Goal: Task Accomplishment & Management: Use online tool/utility

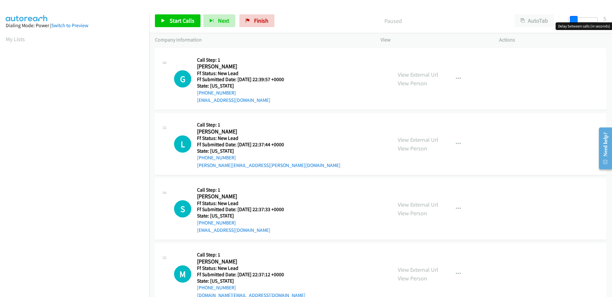
drag, startPoint x: 571, startPoint y: 21, endPoint x: 576, endPoint y: 20, distance: 4.6
click at [576, 20] on span at bounding box center [574, 20] width 8 height 8
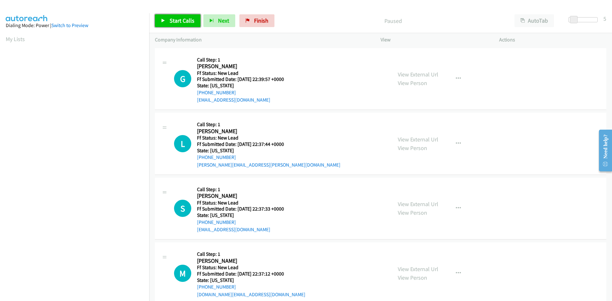
click at [164, 23] on icon at bounding box center [163, 21] width 4 height 4
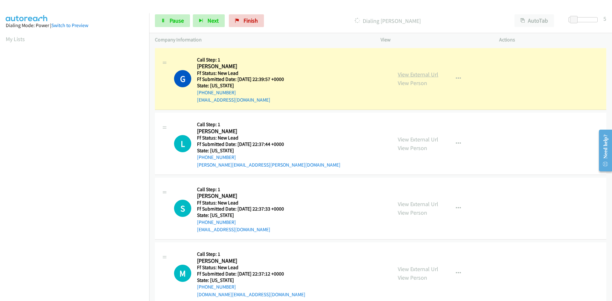
click at [428, 74] on link "View External Url" at bounding box center [418, 74] width 41 height 7
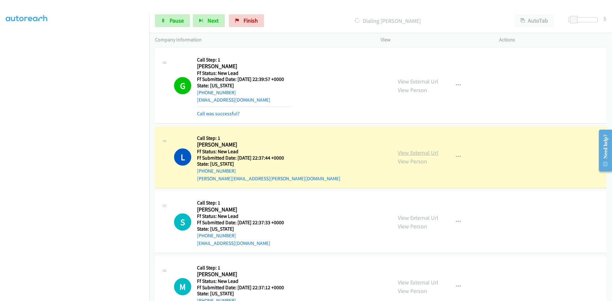
click at [433, 154] on link "View External Url" at bounding box center [418, 152] width 41 height 7
click at [167, 18] on link "Pause" at bounding box center [172, 20] width 35 height 13
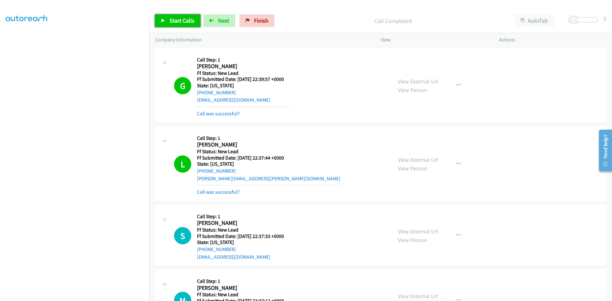
click at [194, 16] on link "Start Calls" at bounding box center [178, 20] width 46 height 13
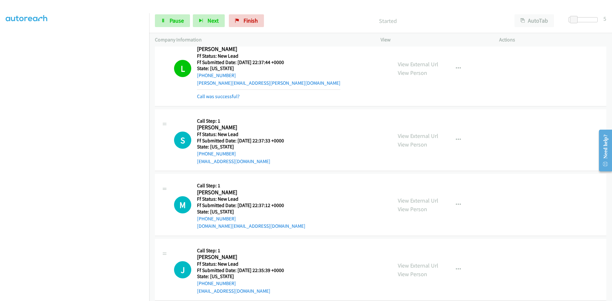
scroll to position [128, 0]
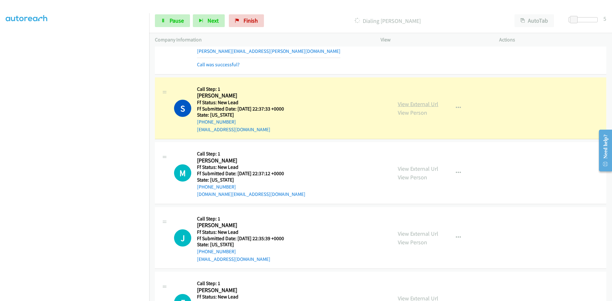
click at [430, 105] on link "View External Url" at bounding box center [418, 103] width 41 height 7
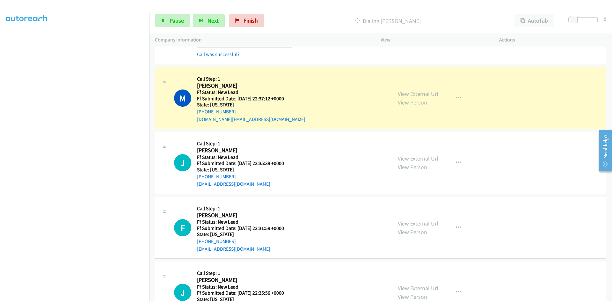
scroll to position [223, 0]
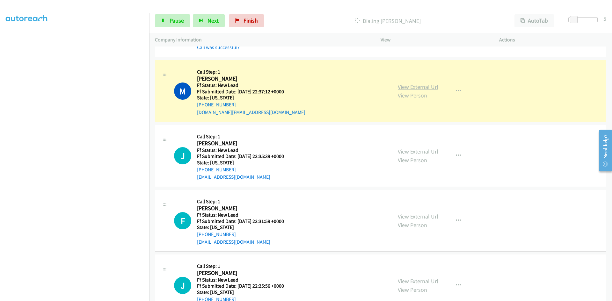
click at [426, 89] on link "View External Url" at bounding box center [418, 86] width 41 height 7
click at [178, 18] on span "Pause" at bounding box center [177, 20] width 14 height 7
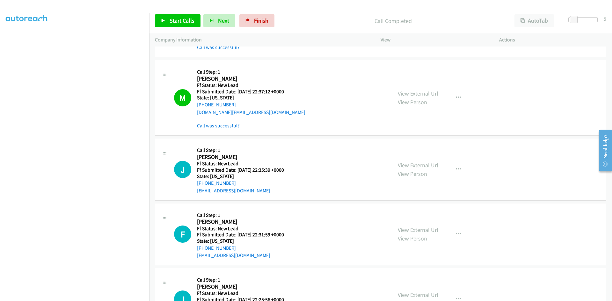
click at [216, 126] on link "Call was successful?" at bounding box center [218, 126] width 43 height 6
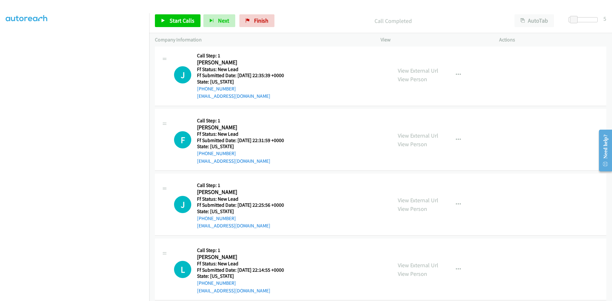
scroll to position [319, 0]
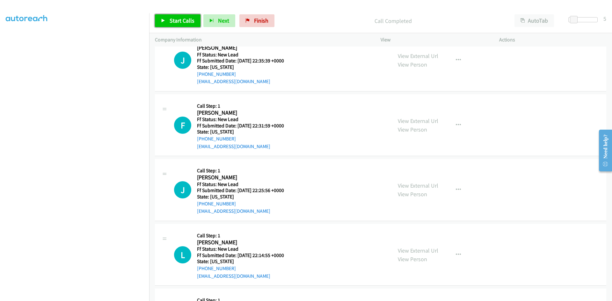
click at [168, 21] on link "Start Calls" at bounding box center [178, 20] width 46 height 13
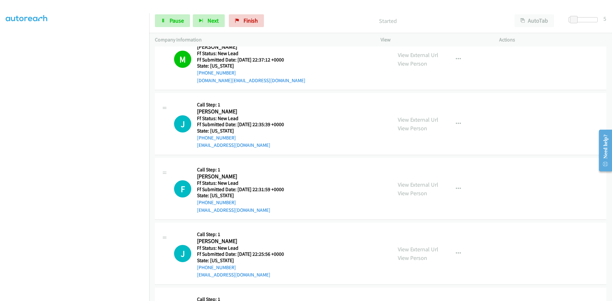
scroll to position [287, 0]
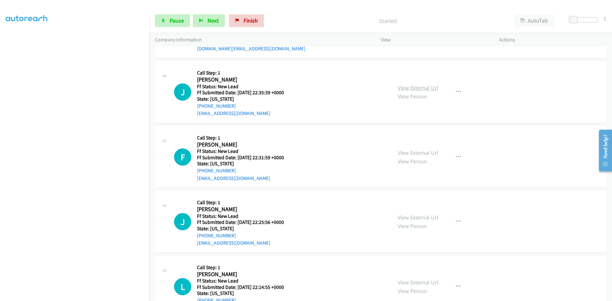
click at [415, 85] on link "View External Url" at bounding box center [418, 87] width 41 height 7
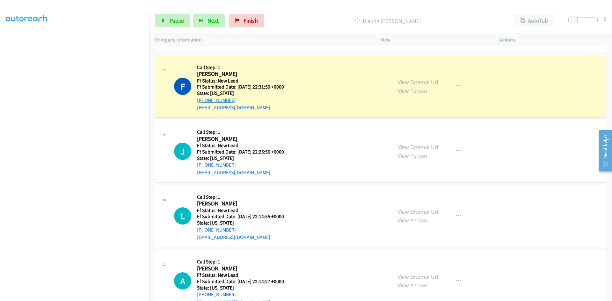
scroll to position [383, 0]
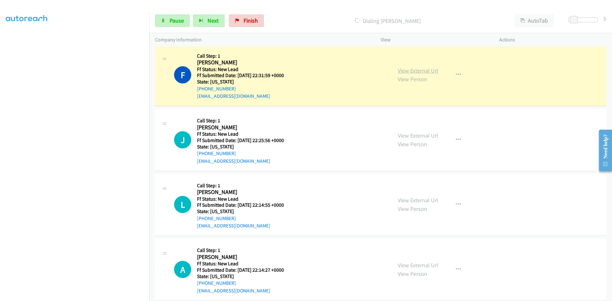
click at [435, 70] on link "View External Url" at bounding box center [418, 70] width 41 height 7
click at [422, 70] on link "View External Url" at bounding box center [418, 70] width 41 height 7
click at [172, 20] on span "Pause" at bounding box center [177, 20] width 14 height 7
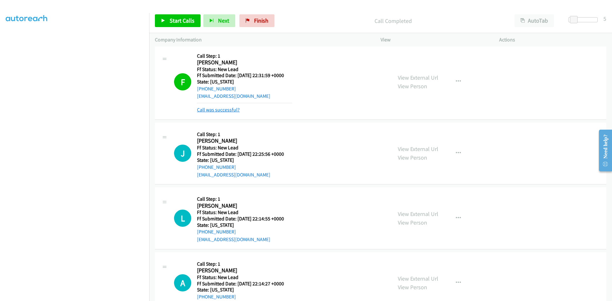
click at [227, 109] on link "Call was successful?" at bounding box center [218, 110] width 43 height 6
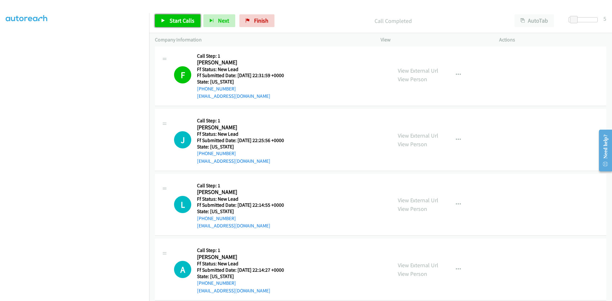
click at [186, 17] on span "Start Calls" at bounding box center [182, 20] width 25 height 7
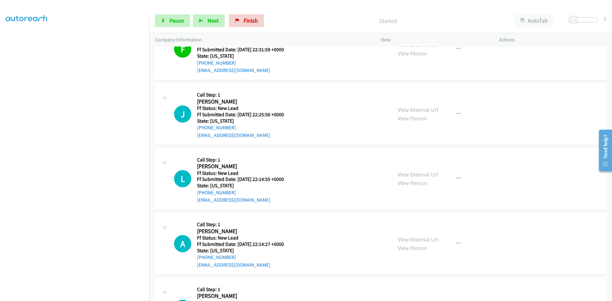
scroll to position [446, 0]
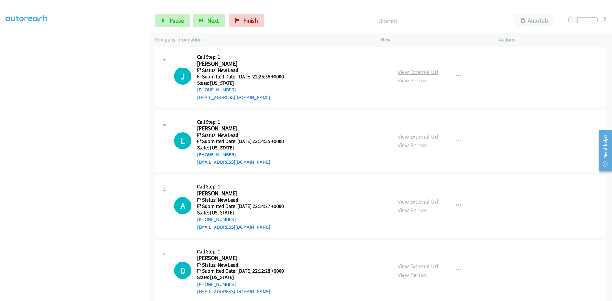
click at [421, 71] on link "View External Url" at bounding box center [418, 71] width 41 height 7
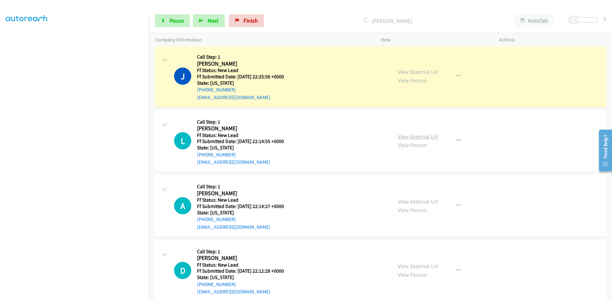
click at [417, 135] on link "View External Url" at bounding box center [418, 136] width 41 height 7
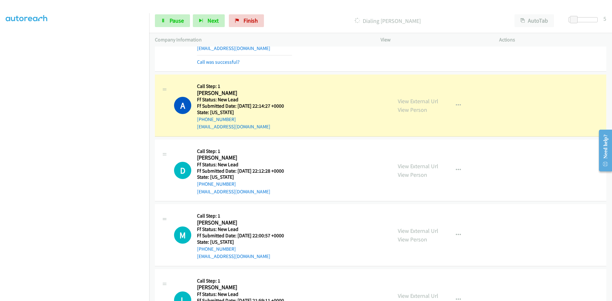
scroll to position [606, 0]
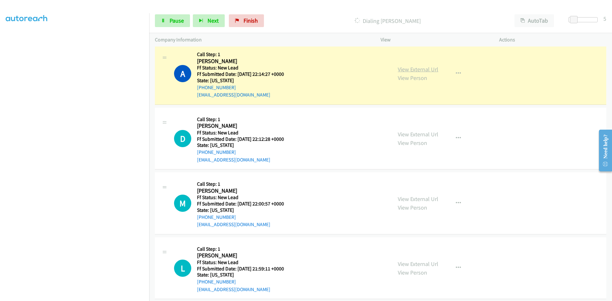
click at [423, 68] on link "View External Url" at bounding box center [418, 69] width 41 height 7
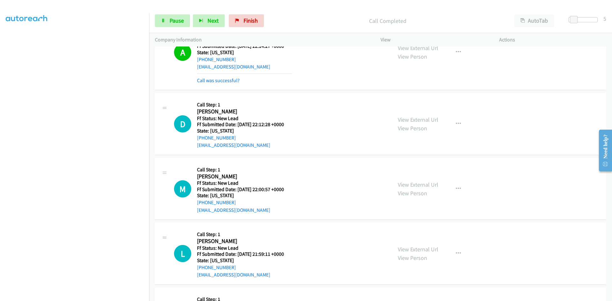
scroll to position [702, 0]
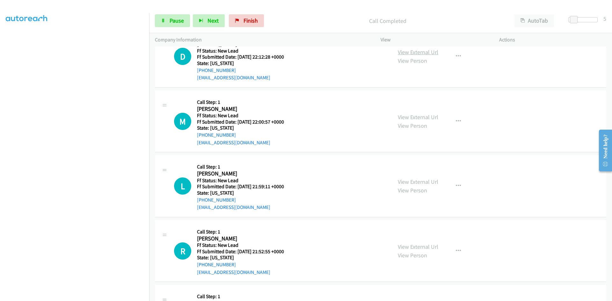
click at [419, 53] on link "View External Url" at bounding box center [418, 51] width 41 height 7
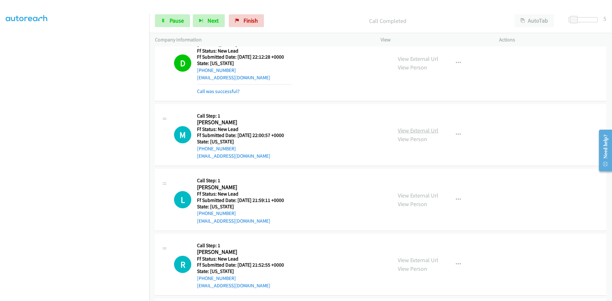
click at [404, 131] on link "View External Url" at bounding box center [418, 130] width 41 height 7
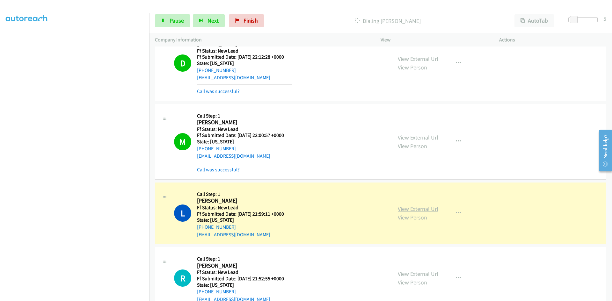
click at [414, 210] on link "View External Url" at bounding box center [418, 208] width 41 height 7
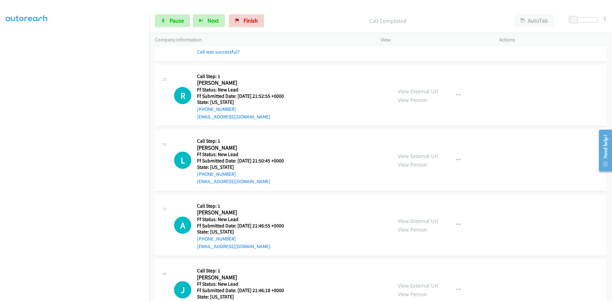
scroll to position [925, 0]
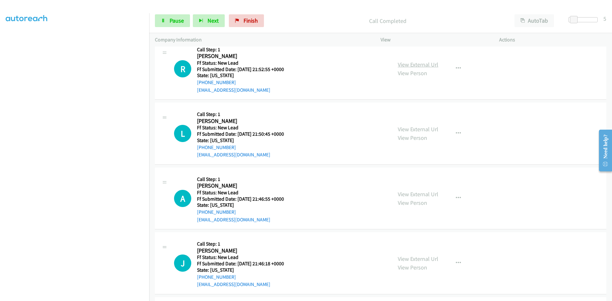
click at [402, 66] on link "View External Url" at bounding box center [418, 64] width 41 height 7
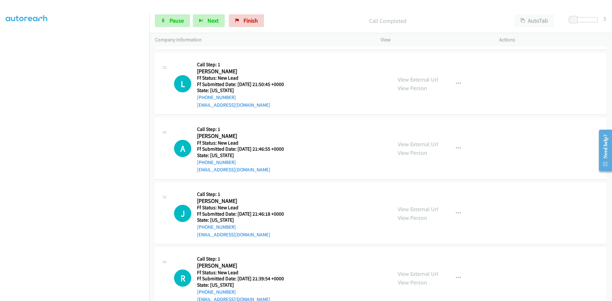
scroll to position [989, 0]
click at [398, 82] on link "View External Url" at bounding box center [418, 79] width 41 height 7
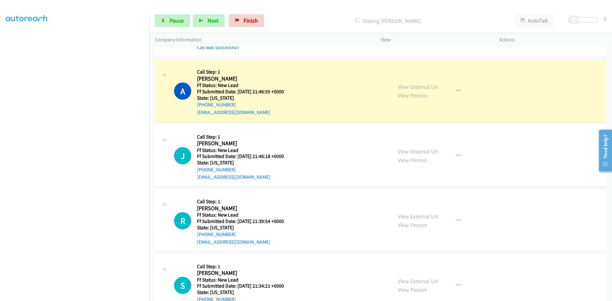
scroll to position [1084, 0]
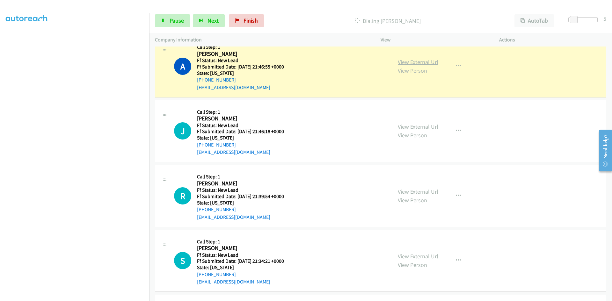
click at [424, 61] on link "View External Url" at bounding box center [418, 61] width 41 height 7
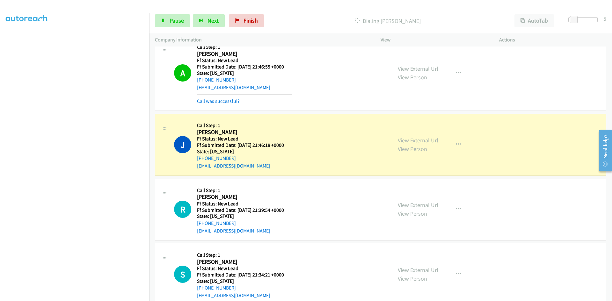
click at [411, 141] on link "View External Url" at bounding box center [418, 140] width 41 height 7
click at [164, 22] on icon at bounding box center [163, 21] width 4 height 4
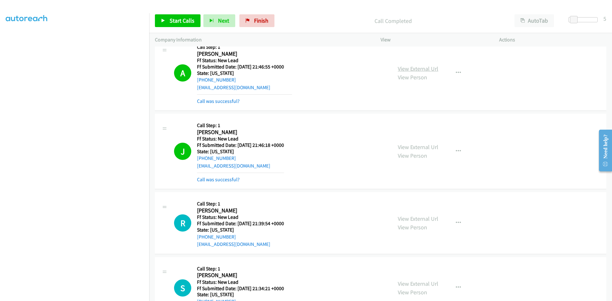
click at [423, 68] on link "View External Url" at bounding box center [418, 68] width 41 height 7
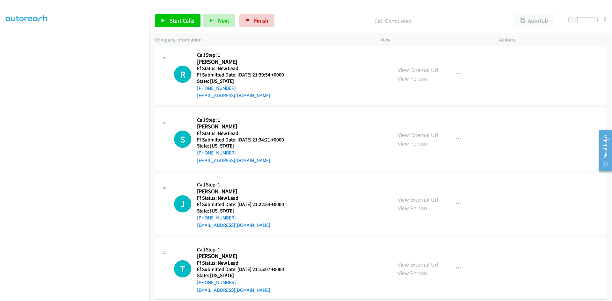
scroll to position [1244, 0]
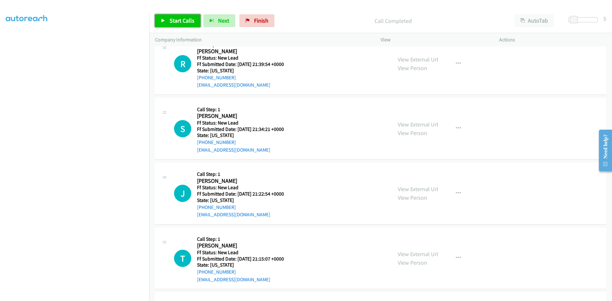
click at [178, 19] on span "Start Calls" at bounding box center [182, 20] width 25 height 7
click at [415, 59] on link "View External Url" at bounding box center [418, 59] width 41 height 7
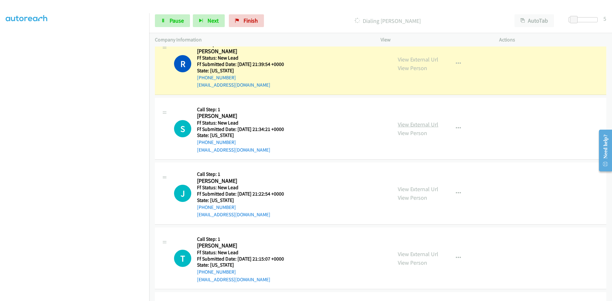
click at [399, 127] on link "View External Url" at bounding box center [418, 124] width 41 height 7
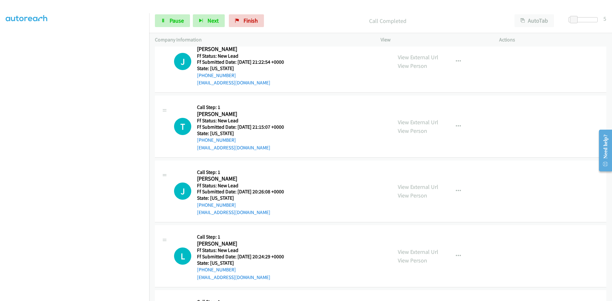
scroll to position [1403, 0]
click at [435, 55] on link "View External Url" at bounding box center [418, 56] width 41 height 7
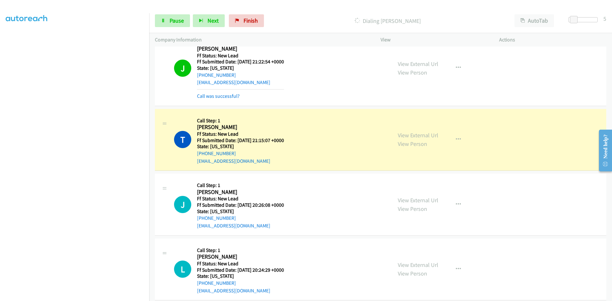
click at [239, 96] on div "Call was successful?" at bounding box center [240, 96] width 87 height 8
click at [236, 96] on link "Call was successful?" at bounding box center [218, 96] width 43 height 6
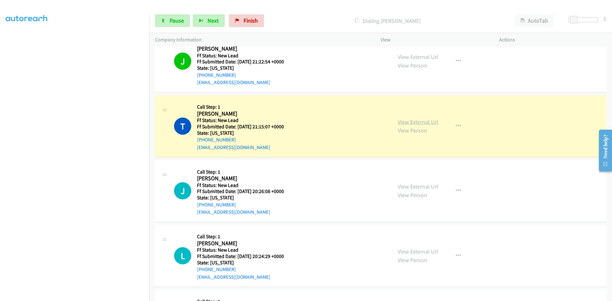
click at [409, 123] on link "View External Url" at bounding box center [418, 121] width 41 height 7
drag, startPoint x: 180, startPoint y: 11, endPoint x: 172, endPoint y: 22, distance: 13.8
click at [179, 13] on div "Start Calls Pause Next Finish Dialing Teri Ditslear AutoTab AutoTab 5" at bounding box center [380, 21] width 463 height 25
click at [172, 22] on span "Pause" at bounding box center [177, 20] width 14 height 7
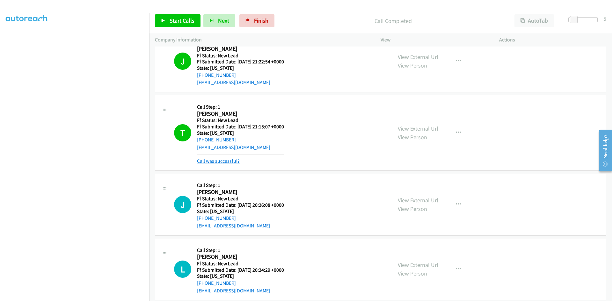
click at [231, 162] on link "Call was successful?" at bounding box center [218, 161] width 43 height 6
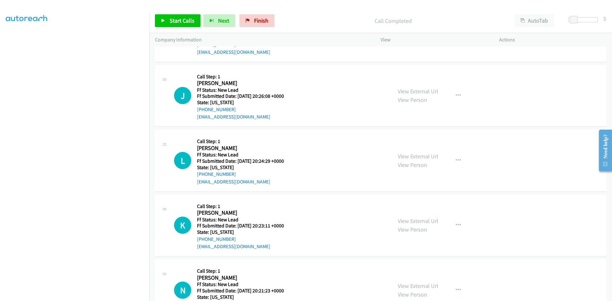
scroll to position [1499, 0]
click at [178, 22] on span "Start Calls" at bounding box center [182, 20] width 25 height 7
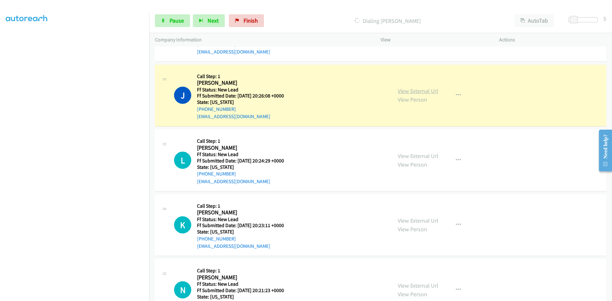
click at [422, 90] on link "View External Url" at bounding box center [418, 90] width 41 height 7
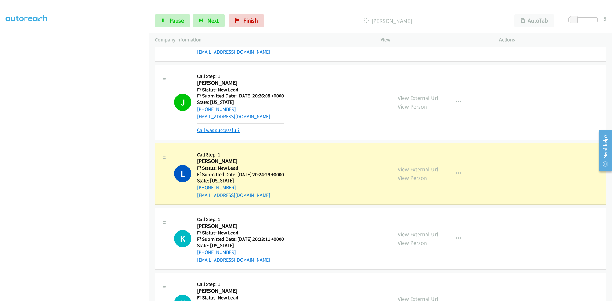
click at [225, 130] on link "Call was successful?" at bounding box center [218, 130] width 43 height 6
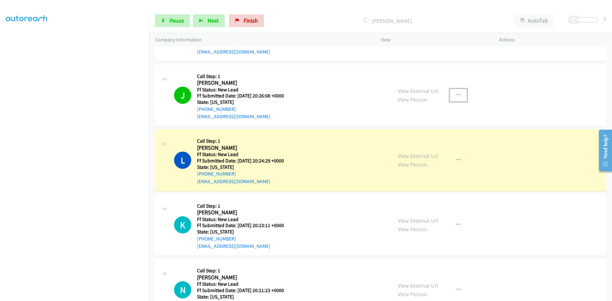
click at [458, 93] on icon "button" at bounding box center [458, 95] width 5 height 5
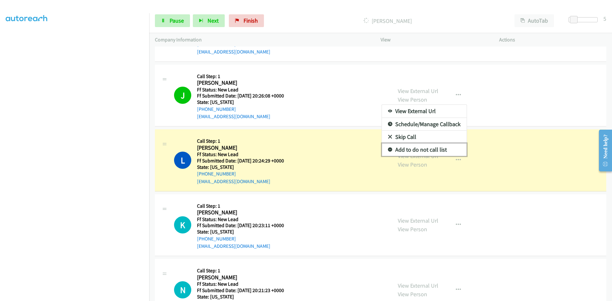
click at [415, 147] on link "Add to do not call list" at bounding box center [424, 150] width 85 height 13
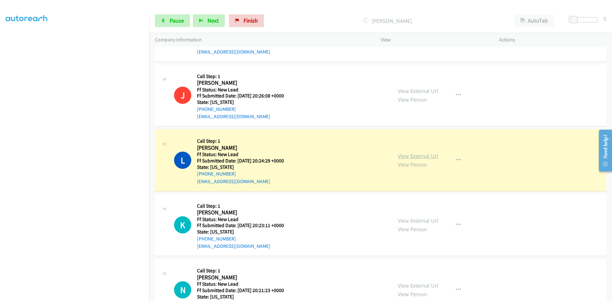
click at [416, 156] on link "View External Url" at bounding box center [418, 155] width 41 height 7
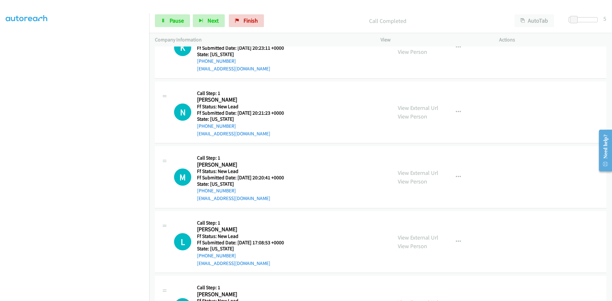
scroll to position [1658, 0]
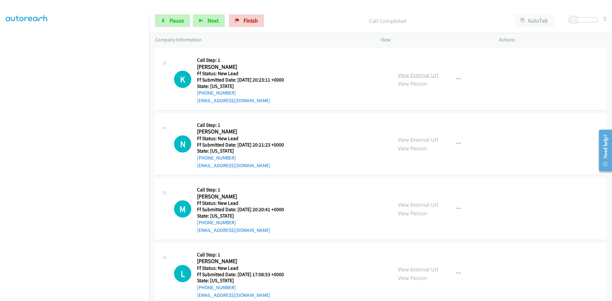
click at [416, 75] on link "View External Url" at bounding box center [418, 74] width 41 height 7
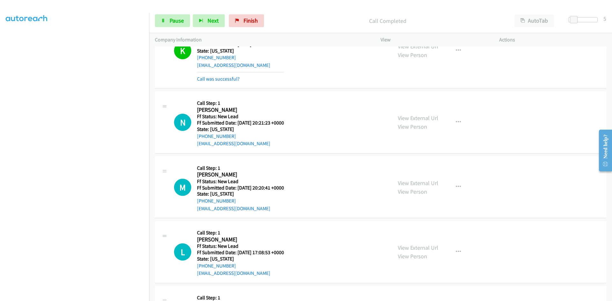
scroll to position [1754, 0]
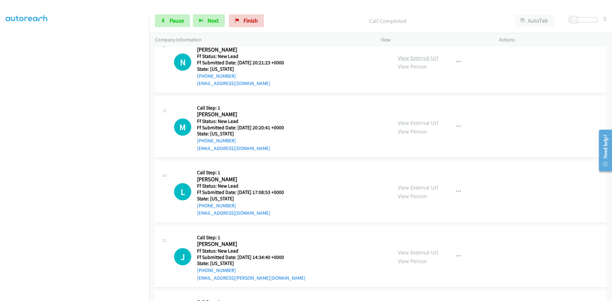
click at [414, 58] on link "View External Url" at bounding box center [418, 57] width 41 height 7
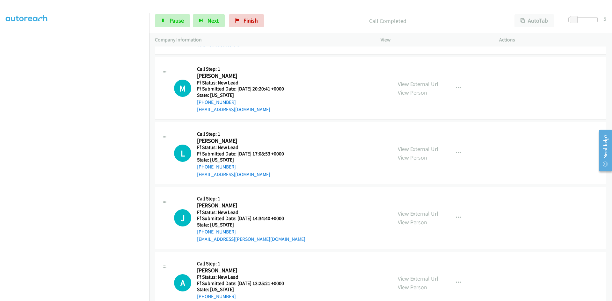
scroll to position [1818, 0]
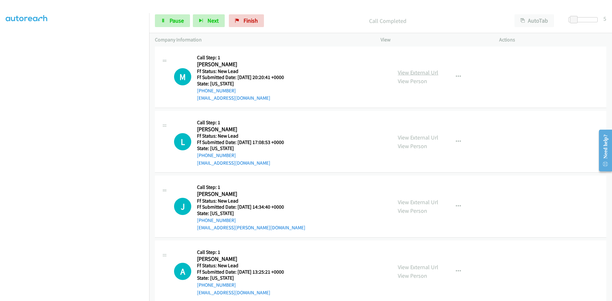
click at [417, 71] on link "View External Url" at bounding box center [418, 72] width 41 height 7
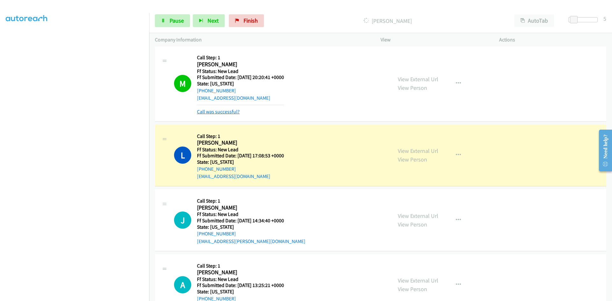
click at [234, 112] on link "Call was successful?" at bounding box center [218, 112] width 43 height 6
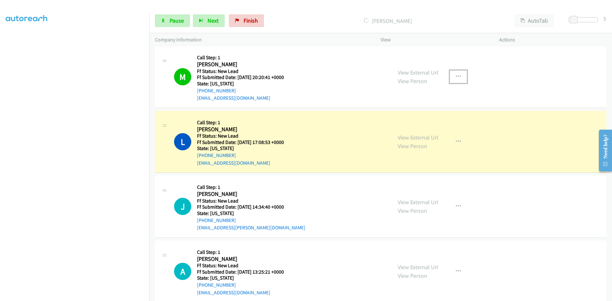
click at [456, 75] on icon "button" at bounding box center [458, 76] width 5 height 5
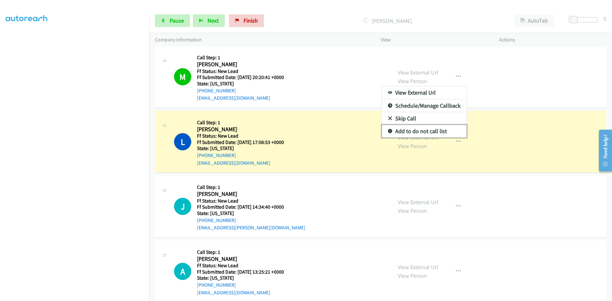
click at [431, 129] on link "Add to do not call list" at bounding box center [424, 131] width 85 height 13
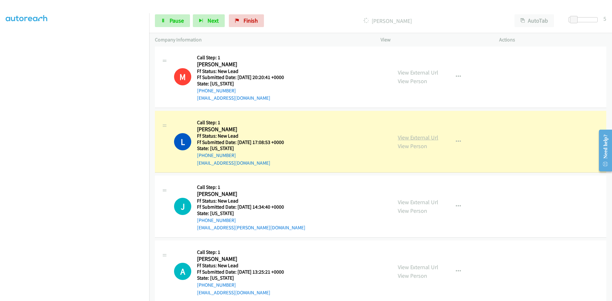
click at [428, 137] on link "View External Url" at bounding box center [418, 137] width 41 height 7
click at [171, 20] on span "Pause" at bounding box center [177, 20] width 14 height 7
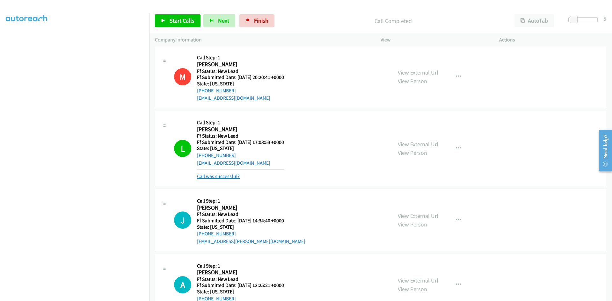
click at [232, 178] on link "Call was successful?" at bounding box center [218, 176] width 43 height 6
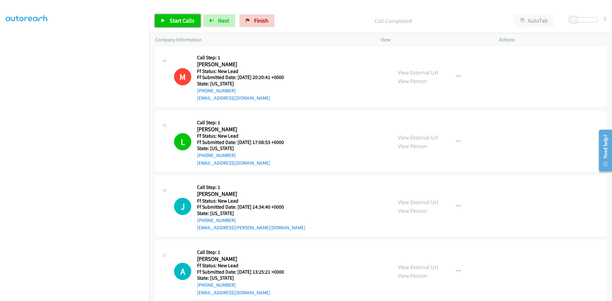
click at [181, 19] on span "Start Calls" at bounding box center [182, 20] width 25 height 7
click at [424, 201] on link "View External Url" at bounding box center [418, 202] width 41 height 7
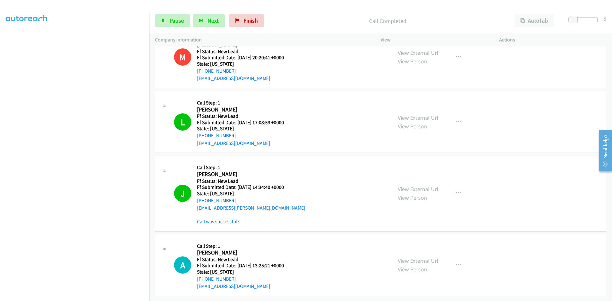
scroll to position [1842, 0]
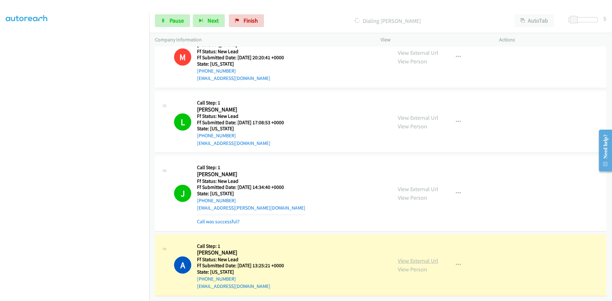
click at [421, 257] on link "View External Url" at bounding box center [418, 260] width 41 height 7
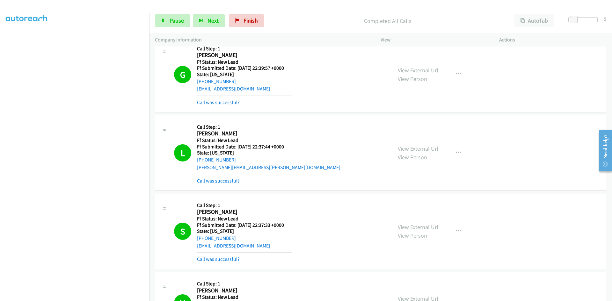
scroll to position [0, 0]
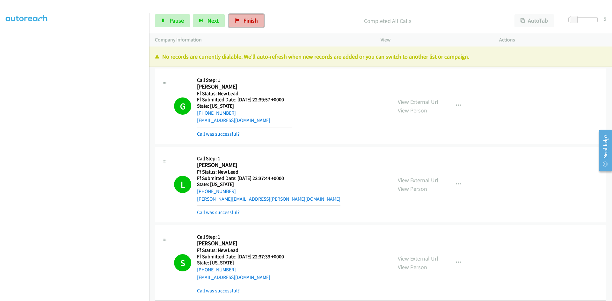
click at [245, 23] on span "Finish" at bounding box center [251, 20] width 14 height 7
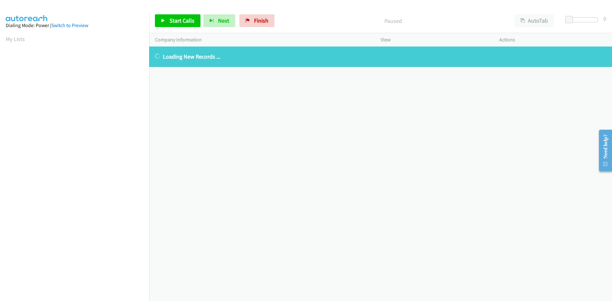
scroll to position [56, 0]
drag, startPoint x: 254, startPoint y: 23, endPoint x: 334, endPoint y: 30, distance: 80.7
click at [254, 23] on span "Finish" at bounding box center [261, 20] width 14 height 7
drag, startPoint x: 259, startPoint y: 25, endPoint x: 328, endPoint y: 33, distance: 69.5
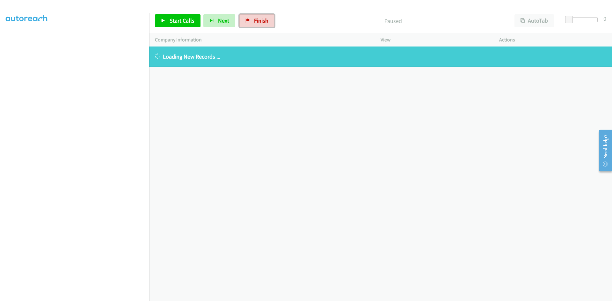
click at [259, 25] on link "Finish" at bounding box center [257, 20] width 35 height 13
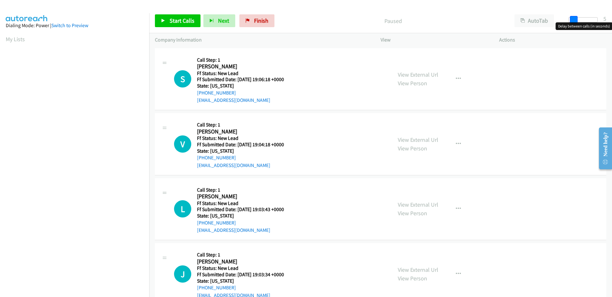
drag, startPoint x: 567, startPoint y: 20, endPoint x: 572, endPoint y: 20, distance: 4.5
click at [572, 20] on span at bounding box center [574, 20] width 8 height 8
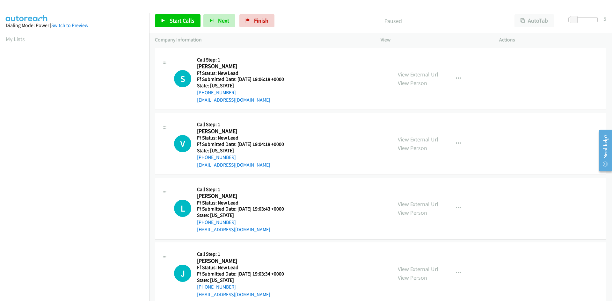
scroll to position [36, 0]
click at [232, 23] on button "Next" at bounding box center [219, 20] width 32 height 13
click at [186, 21] on span "Start Calls" at bounding box center [182, 20] width 25 height 7
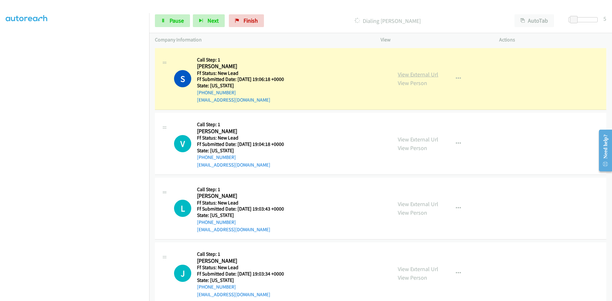
click at [426, 75] on link "View External Url" at bounding box center [418, 74] width 41 height 7
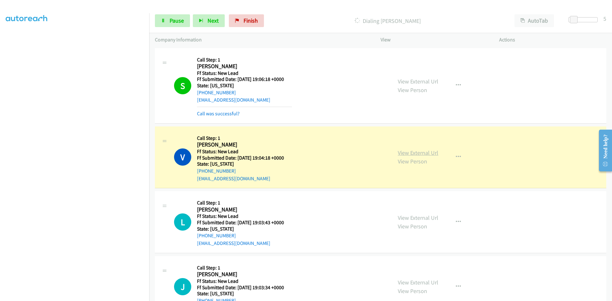
click at [415, 153] on link "View External Url" at bounding box center [418, 152] width 41 height 7
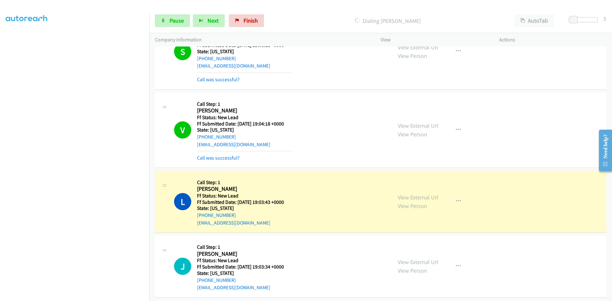
scroll to position [105, 0]
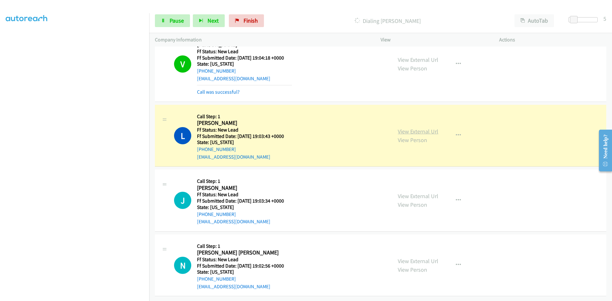
click at [412, 128] on link "View External Url" at bounding box center [418, 131] width 41 height 7
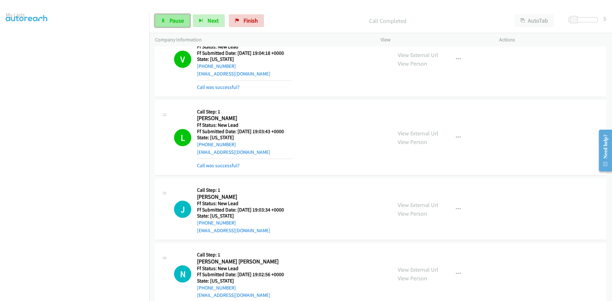
click at [171, 22] on span "Pause" at bounding box center [177, 20] width 14 height 7
click at [110, 23] on aside "Dialing Mode: Power | Switch to Preview My Lists" at bounding box center [74, 165] width 149 height 353
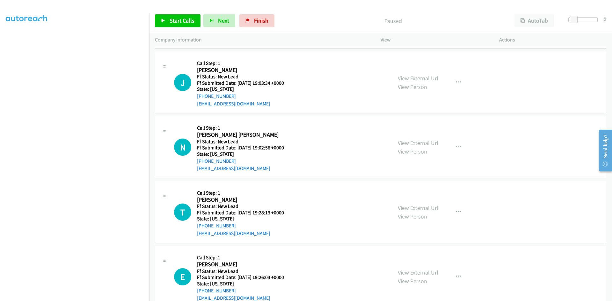
scroll to position [232, 0]
click at [183, 21] on span "Start Calls" at bounding box center [182, 20] width 25 height 7
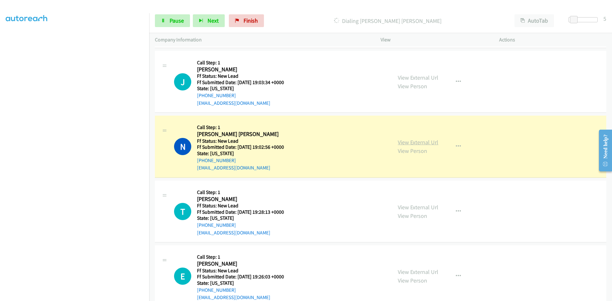
click at [423, 143] on link "View External Url" at bounding box center [418, 142] width 41 height 7
click at [174, 15] on link "Pause" at bounding box center [172, 20] width 35 height 13
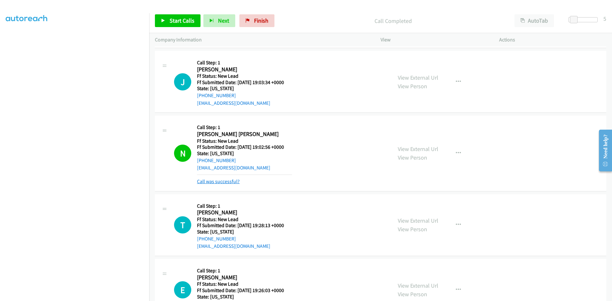
click at [227, 183] on link "Call was successful?" at bounding box center [218, 182] width 43 height 6
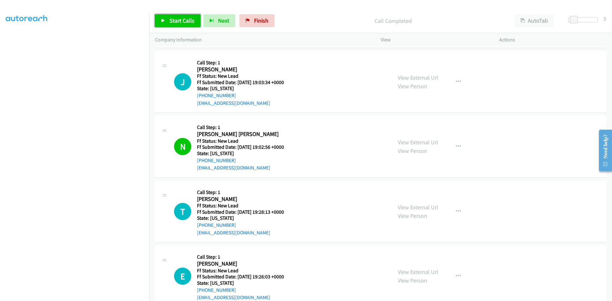
click at [168, 22] on link "Start Calls" at bounding box center [178, 20] width 46 height 13
click at [174, 11] on div "Start Calls Pause Next Finish Started AutoTab AutoTab 5" at bounding box center [380, 21] width 463 height 25
click at [176, 19] on span "Pause" at bounding box center [177, 20] width 14 height 7
click at [254, 20] on span "Finish" at bounding box center [261, 20] width 14 height 7
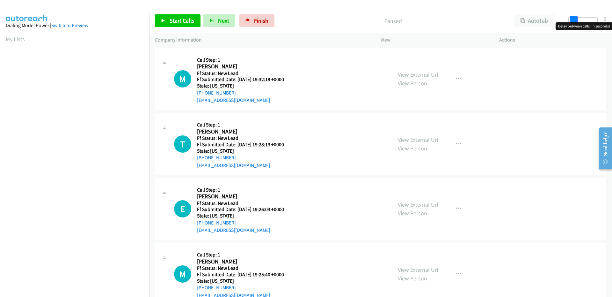
drag, startPoint x: 567, startPoint y: 19, endPoint x: 571, endPoint y: 18, distance: 4.3
click at [571, 18] on span at bounding box center [574, 20] width 8 height 8
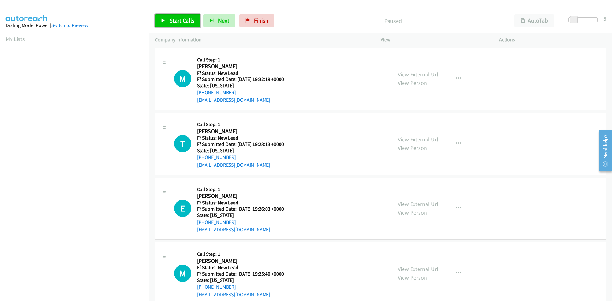
click at [178, 19] on span "Start Calls" at bounding box center [182, 20] width 25 height 7
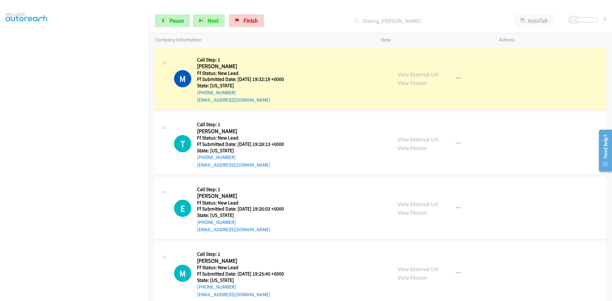
scroll to position [56, 0]
click at [406, 73] on link "View External Url" at bounding box center [418, 74] width 41 height 7
click at [171, 18] on span "Pause" at bounding box center [177, 20] width 14 height 7
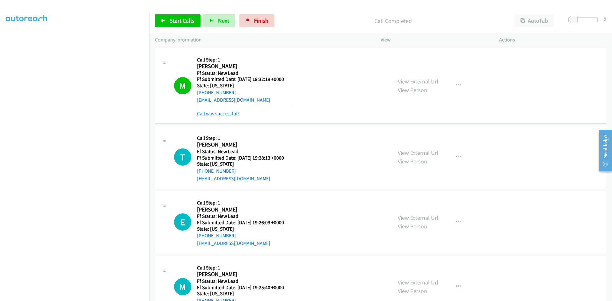
click at [228, 113] on link "Call was successful?" at bounding box center [218, 114] width 43 height 6
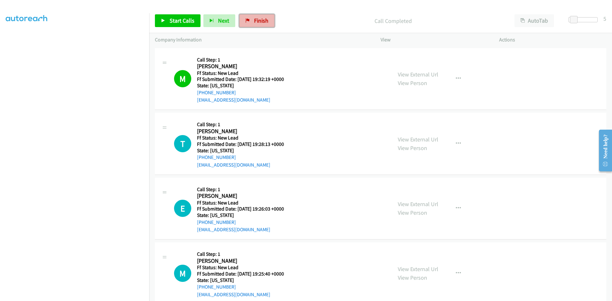
click at [258, 19] on span "Finish" at bounding box center [261, 20] width 14 height 7
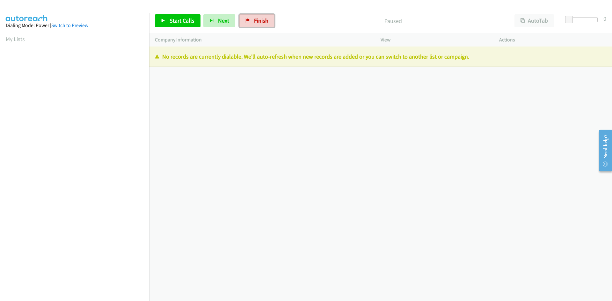
drag, startPoint x: 247, startPoint y: 22, endPoint x: 337, endPoint y: 32, distance: 91.5
click at [247, 22] on icon at bounding box center [248, 21] width 4 height 4
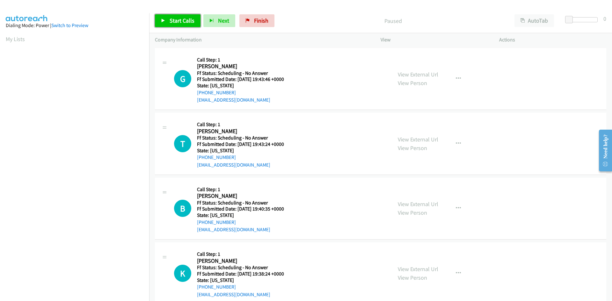
click at [174, 20] on span "Start Calls" at bounding box center [182, 20] width 25 height 7
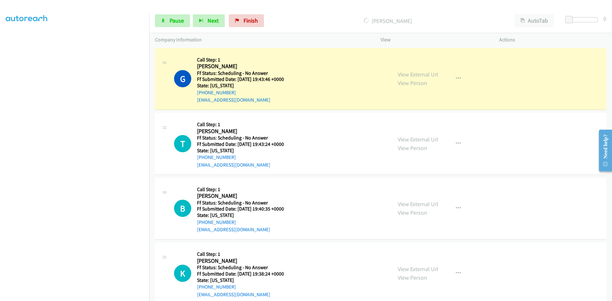
scroll to position [56, 0]
click at [405, 75] on link "View External Url" at bounding box center [418, 74] width 41 height 7
click at [173, 25] on link "Pause" at bounding box center [172, 20] width 35 height 13
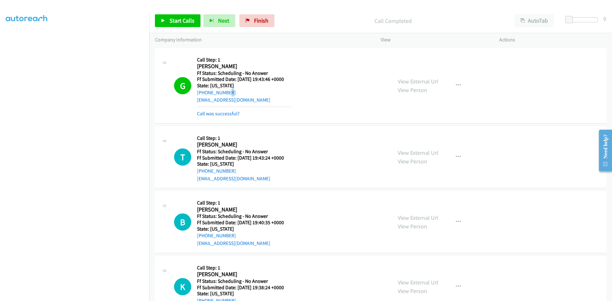
click at [225, 109] on mb0 "Call was successful?" at bounding box center [244, 112] width 95 height 11
click at [224, 112] on link "Call was successful?" at bounding box center [218, 114] width 43 height 6
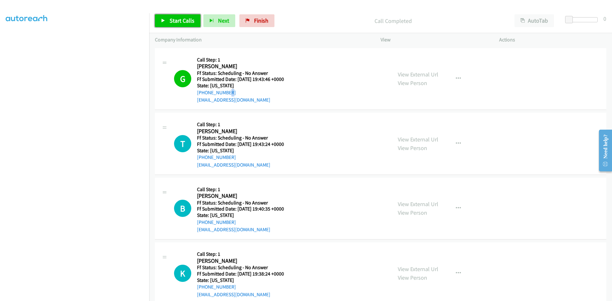
click at [175, 15] on link "Start Calls" at bounding box center [178, 20] width 46 height 13
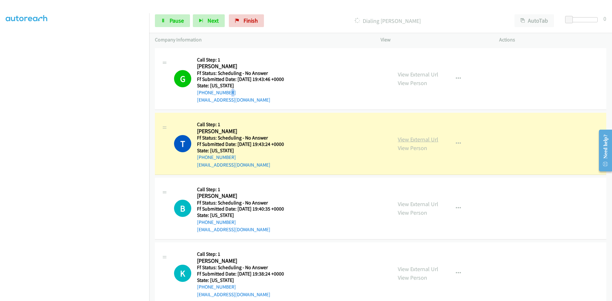
click at [401, 140] on link "View External Url" at bounding box center [418, 139] width 41 height 7
click at [171, 22] on span "Pause" at bounding box center [177, 20] width 14 height 7
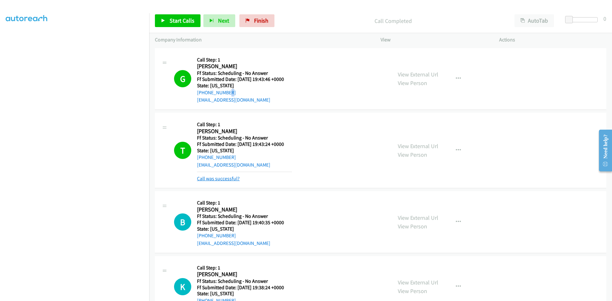
click at [208, 178] on link "Call was successful?" at bounding box center [218, 179] width 43 height 6
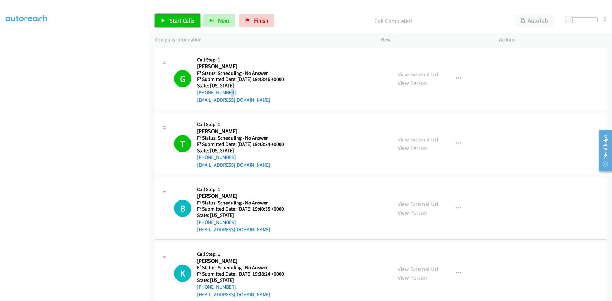
click at [187, 20] on span "Start Calls" at bounding box center [182, 20] width 25 height 7
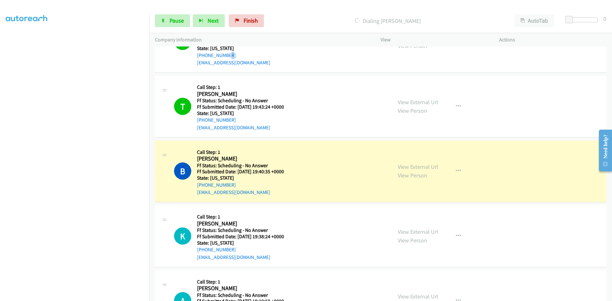
scroll to position [32, 0]
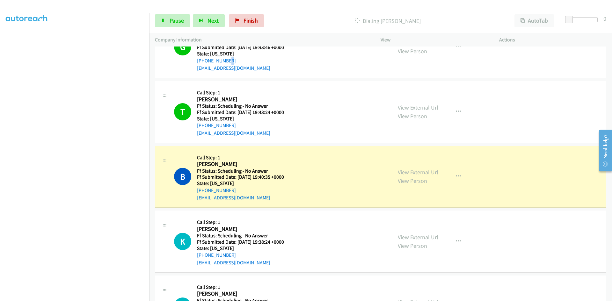
click at [423, 107] on link "View External Url" at bounding box center [418, 107] width 41 height 7
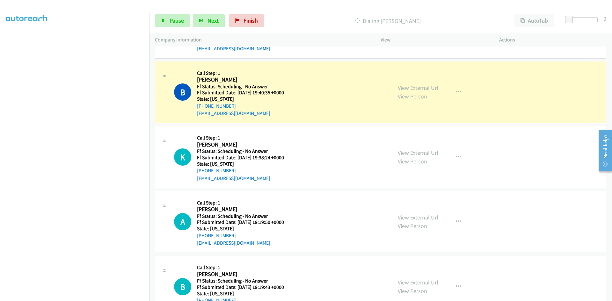
scroll to position [128, 0]
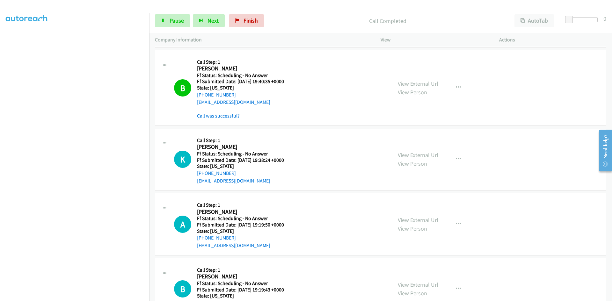
click at [399, 84] on link "View External Url" at bounding box center [418, 83] width 41 height 7
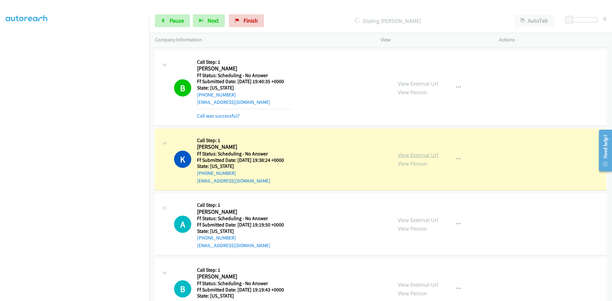
click at [419, 157] on link "View External Url" at bounding box center [418, 154] width 41 height 7
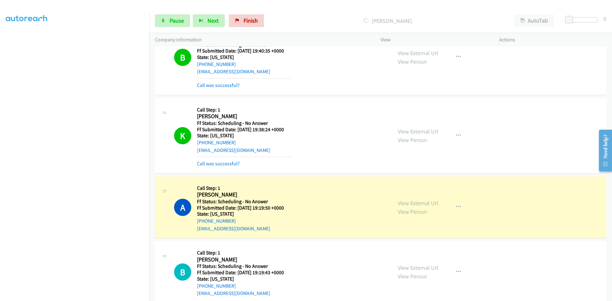
scroll to position [255, 0]
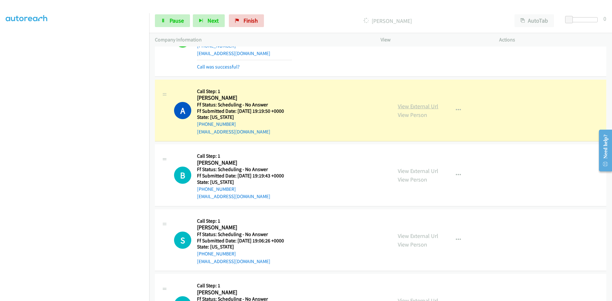
click at [410, 105] on link "View External Url" at bounding box center [418, 106] width 41 height 7
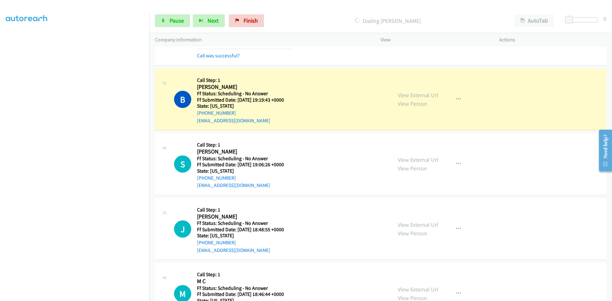
scroll to position [351, 0]
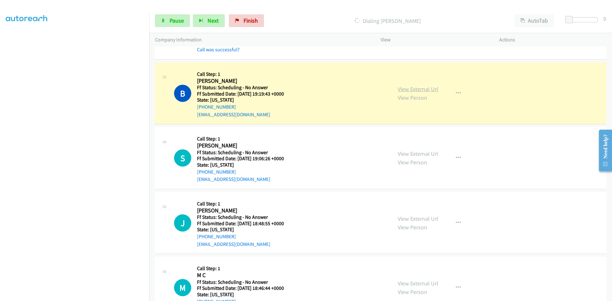
click at [418, 90] on link "View External Url" at bounding box center [418, 88] width 41 height 7
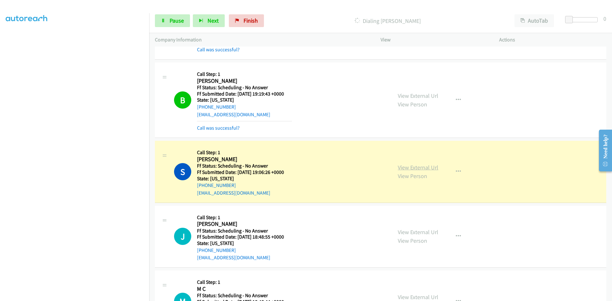
click at [428, 167] on link "View External Url" at bounding box center [418, 167] width 41 height 7
click at [177, 18] on span "Pause" at bounding box center [177, 20] width 14 height 7
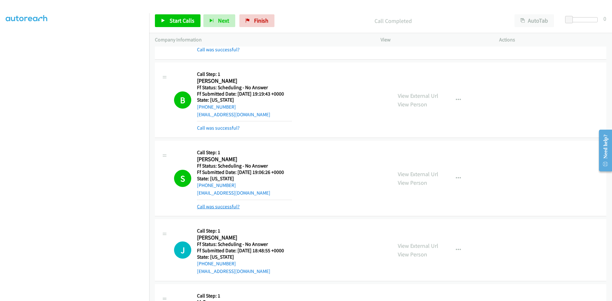
click at [215, 205] on link "Call was successful?" at bounding box center [218, 207] width 43 height 6
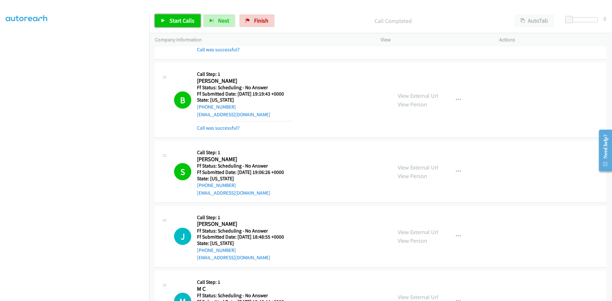
click at [188, 22] on span "Start Calls" at bounding box center [182, 20] width 25 height 7
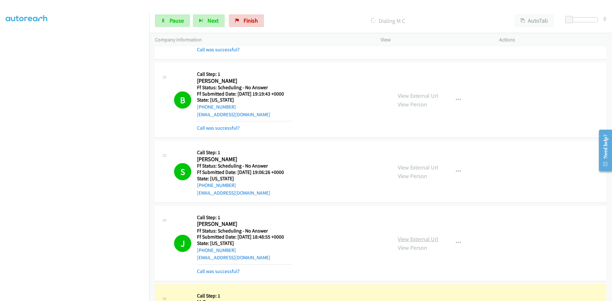
click at [406, 237] on link "View External Url" at bounding box center [418, 239] width 41 height 7
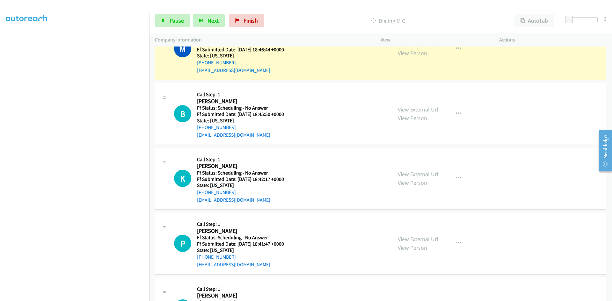
scroll to position [606, 0]
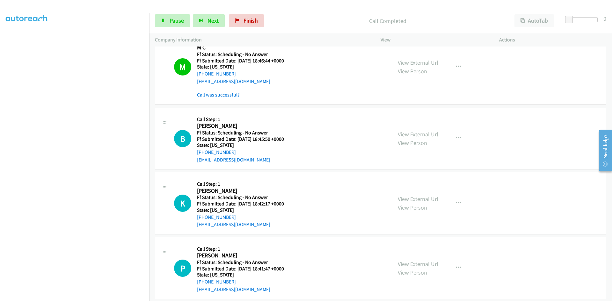
click at [419, 64] on link "View External Url" at bounding box center [418, 62] width 41 height 7
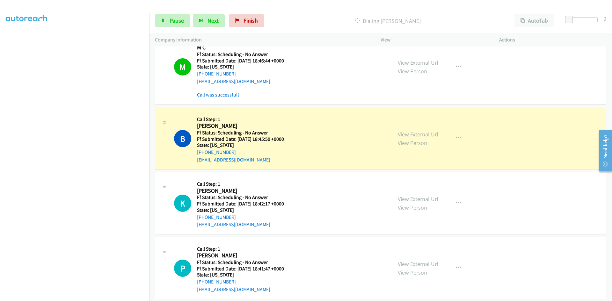
click at [401, 135] on link "View External Url" at bounding box center [418, 134] width 41 height 7
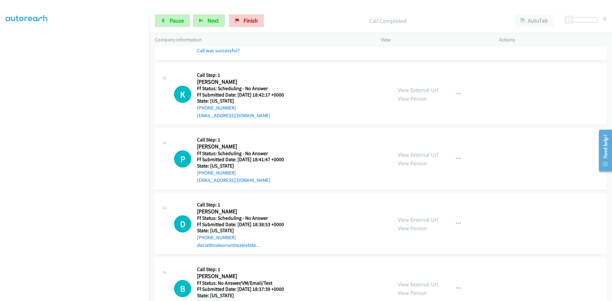
scroll to position [740, 0]
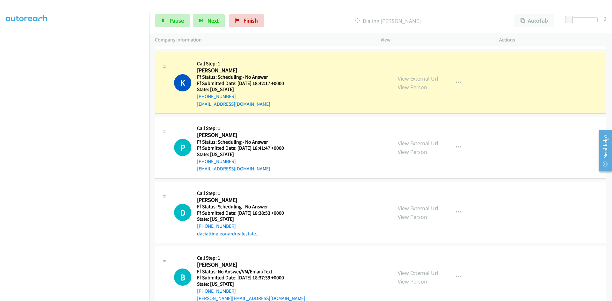
click at [419, 78] on link "View External Url" at bounding box center [418, 78] width 41 height 7
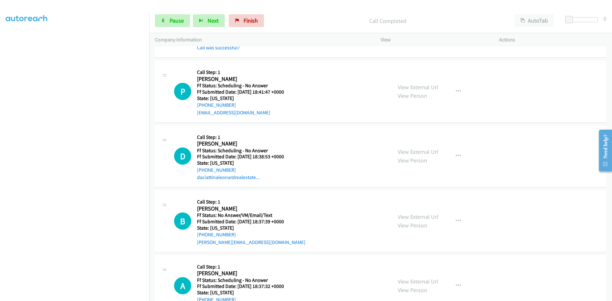
scroll to position [836, 0]
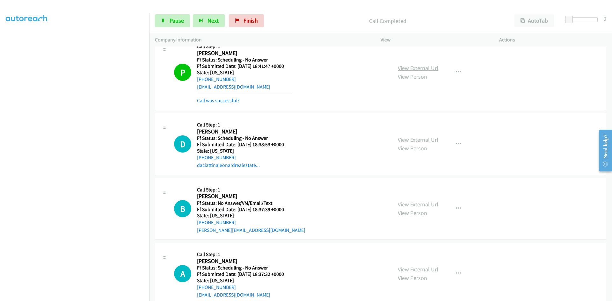
click at [426, 70] on link "View External Url" at bounding box center [418, 67] width 41 height 7
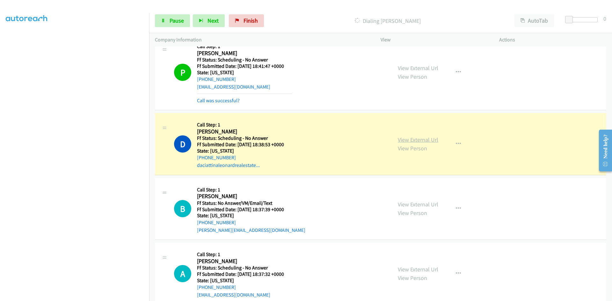
click at [402, 141] on link "View External Url" at bounding box center [418, 139] width 41 height 7
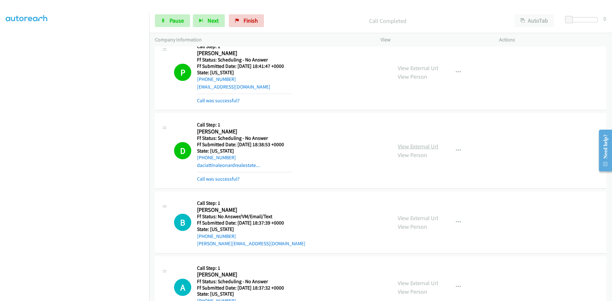
click at [418, 147] on link "View External Url" at bounding box center [418, 146] width 41 height 7
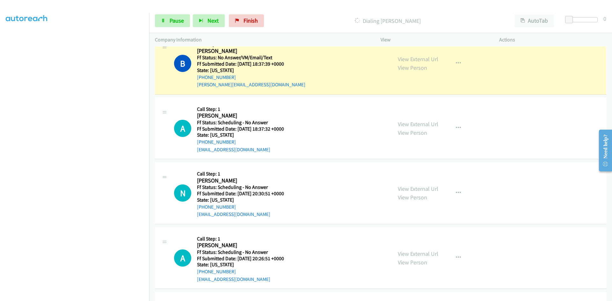
scroll to position [995, 0]
click at [419, 59] on link "View External Url" at bounding box center [418, 58] width 41 height 7
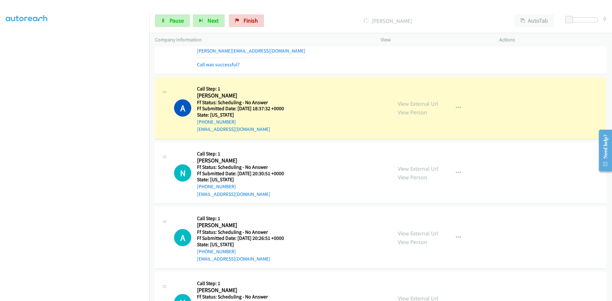
scroll to position [1059, 0]
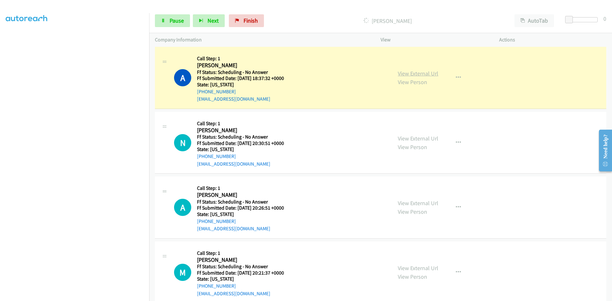
click at [411, 75] on link "View External Url" at bounding box center [418, 73] width 41 height 7
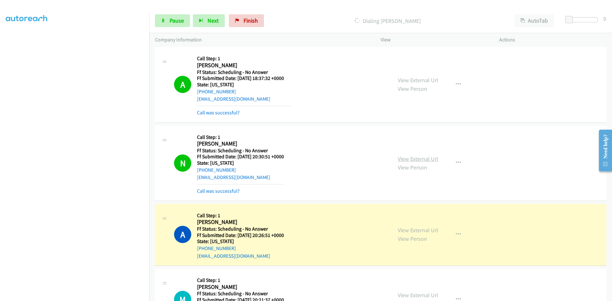
click at [405, 160] on link "View External Url" at bounding box center [418, 158] width 41 height 7
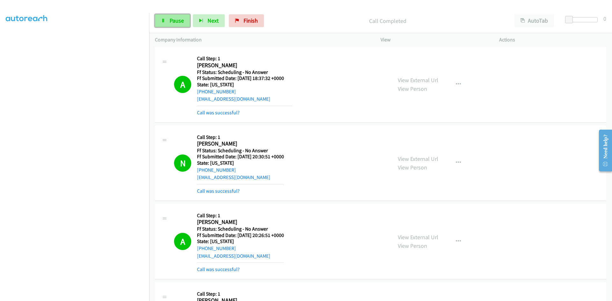
click at [157, 16] on link "Pause" at bounding box center [172, 20] width 35 height 13
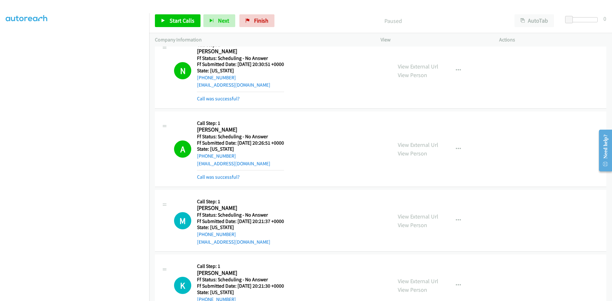
scroll to position [1155, 0]
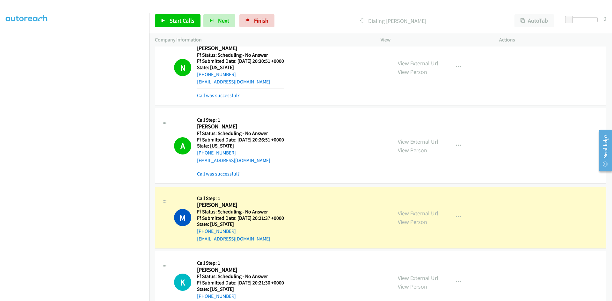
click at [427, 143] on link "View External Url" at bounding box center [418, 141] width 41 height 7
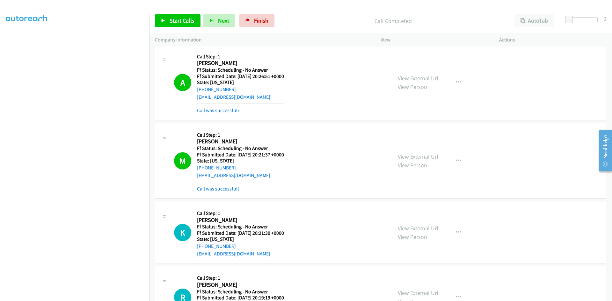
scroll to position [1250, 0]
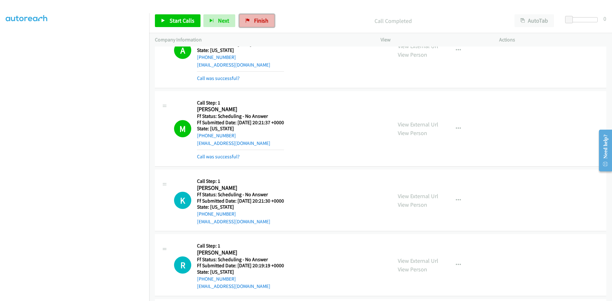
click at [264, 18] on span "Finish" at bounding box center [261, 20] width 14 height 7
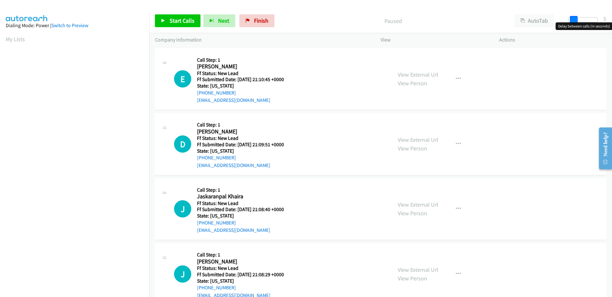
drag, startPoint x: 572, startPoint y: 17, endPoint x: 576, endPoint y: 17, distance: 4.5
click at [576, 17] on span at bounding box center [574, 20] width 8 height 8
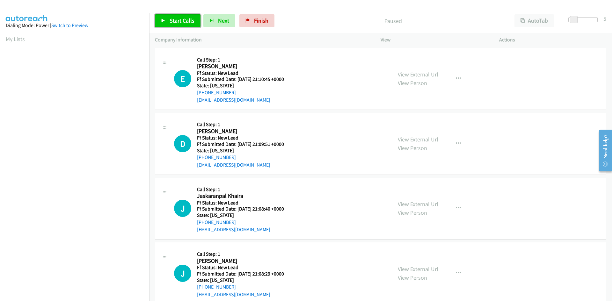
click at [169, 17] on link "Start Calls" at bounding box center [178, 20] width 46 height 13
click at [430, 12] on div "Start Calls Pause Next Finish Started AutoTab AutoTab 5" at bounding box center [380, 21] width 463 height 25
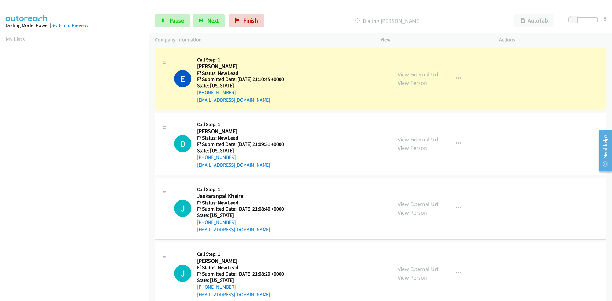
click at [422, 74] on link "View External Url" at bounding box center [418, 74] width 41 height 7
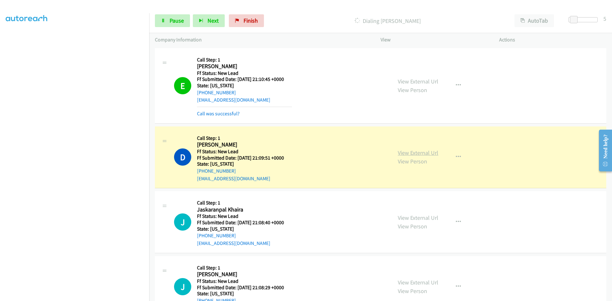
click at [417, 155] on link "View External Url" at bounding box center [418, 152] width 41 height 7
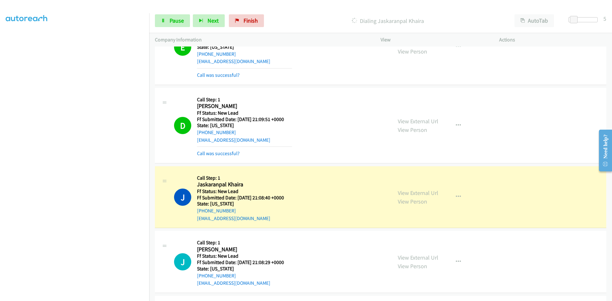
scroll to position [105, 0]
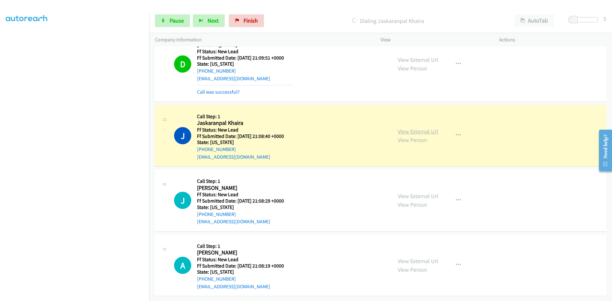
click at [414, 128] on link "View External Url" at bounding box center [418, 131] width 41 height 7
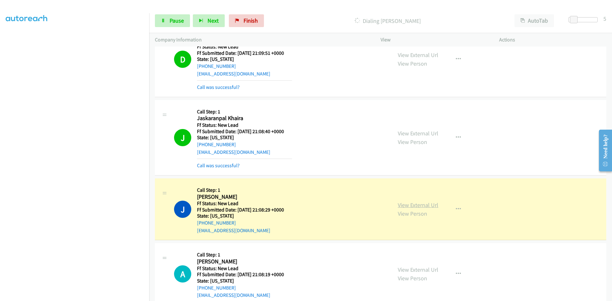
click at [407, 204] on link "View External Url" at bounding box center [418, 205] width 41 height 7
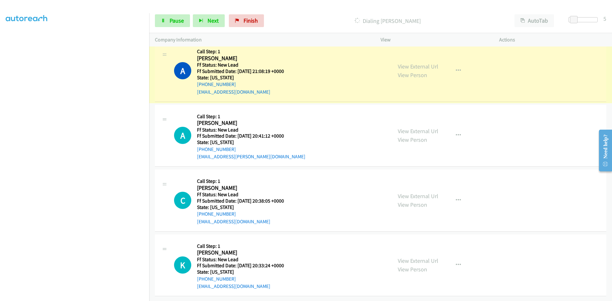
scroll to position [340, 0]
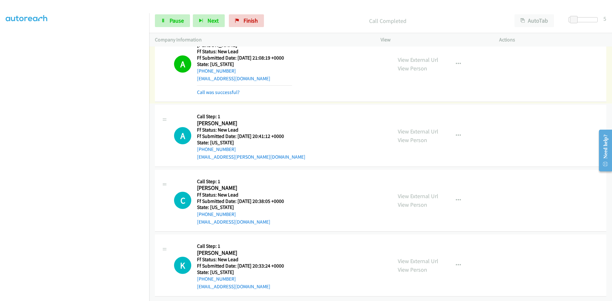
click at [423, 65] on link "View Person" at bounding box center [412, 68] width 29 height 7
click at [418, 56] on link "View External Url" at bounding box center [418, 59] width 41 height 7
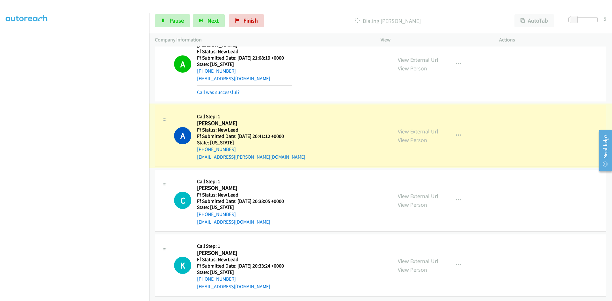
click at [404, 128] on link "View External Url" at bounding box center [418, 131] width 41 height 7
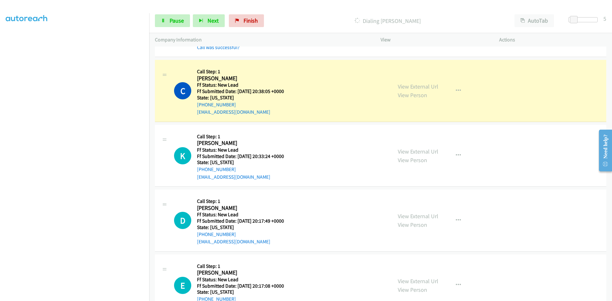
scroll to position [468, 0]
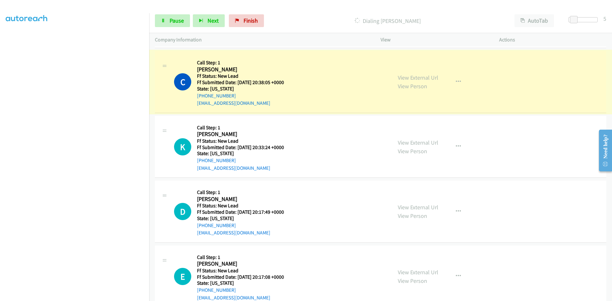
click at [400, 79] on link "View External Url" at bounding box center [418, 77] width 41 height 7
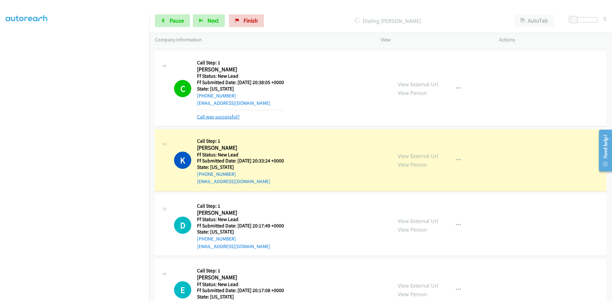
click at [223, 114] on link "Call was successful?" at bounding box center [218, 117] width 43 height 6
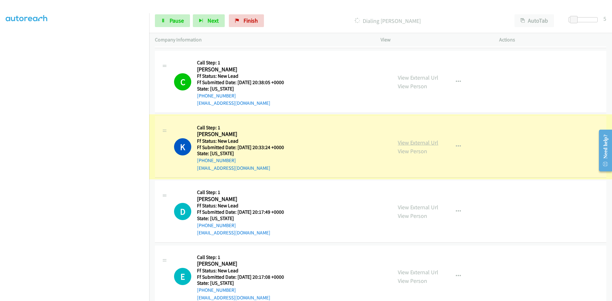
click at [413, 142] on link "View External Url" at bounding box center [418, 142] width 41 height 7
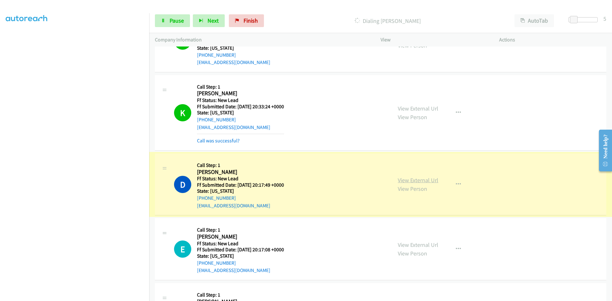
scroll to position [562, 0]
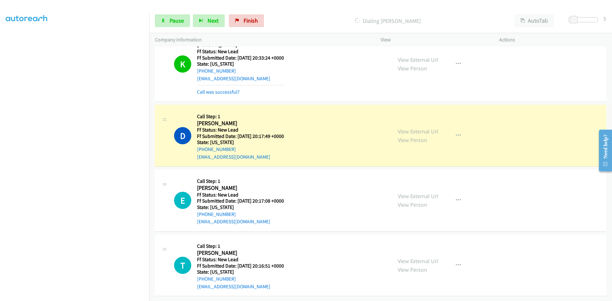
click at [404, 128] on link "View External Url" at bounding box center [418, 131] width 41 height 7
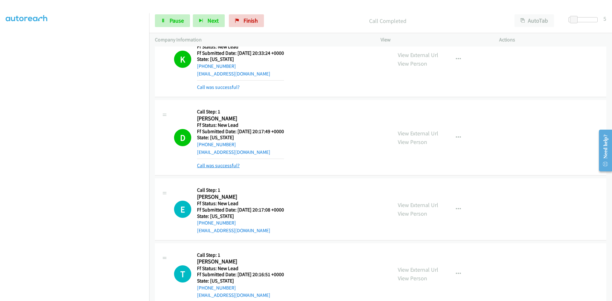
click at [217, 164] on link "Call was successful?" at bounding box center [218, 166] width 43 height 6
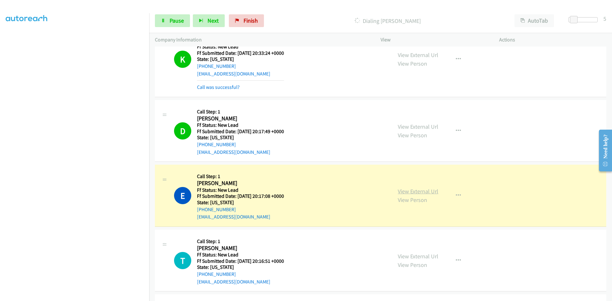
click at [423, 193] on link "View External Url" at bounding box center [418, 191] width 41 height 7
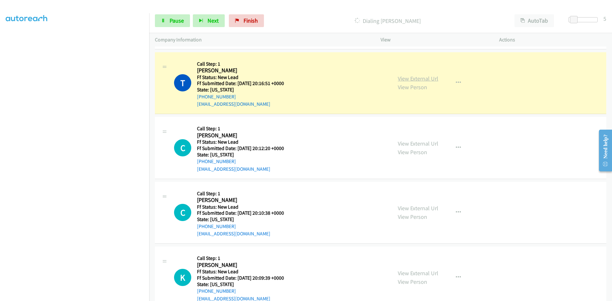
scroll to position [754, 0]
click at [424, 80] on link "View External Url" at bounding box center [418, 78] width 41 height 7
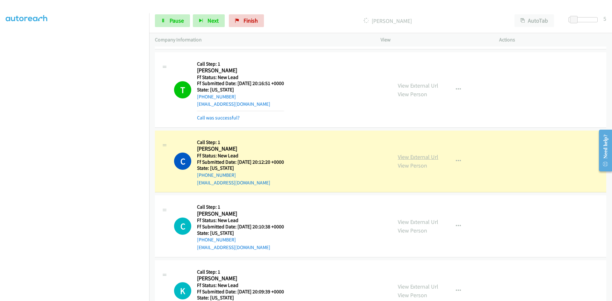
click at [414, 157] on link "View External Url" at bounding box center [418, 156] width 41 height 7
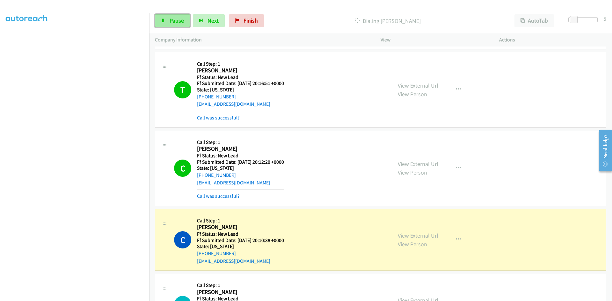
click at [173, 23] on span "Pause" at bounding box center [177, 20] width 14 height 7
click at [407, 235] on link "View External Url" at bounding box center [418, 235] width 41 height 7
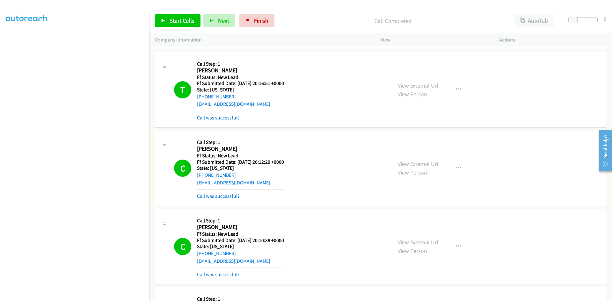
click at [230, 196] on link "Call was successful?" at bounding box center [218, 196] width 43 height 6
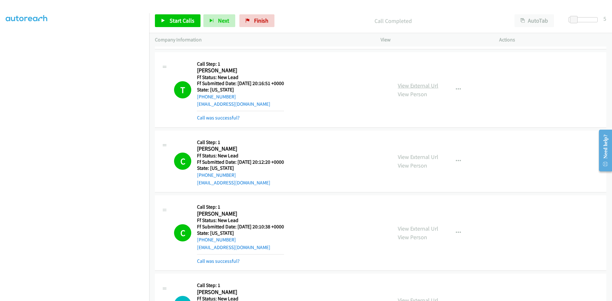
click at [422, 87] on link "View External Url" at bounding box center [418, 85] width 41 height 7
click at [226, 120] on link "Call was successful?" at bounding box center [218, 118] width 43 height 6
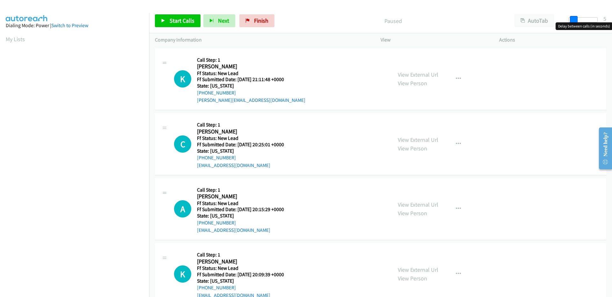
drag, startPoint x: 570, startPoint y: 20, endPoint x: 574, endPoint y: 21, distance: 3.8
click at [574, 21] on span at bounding box center [574, 20] width 8 height 8
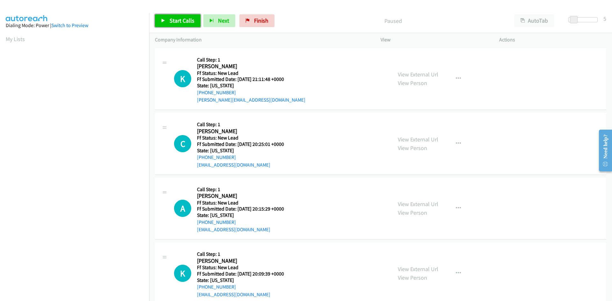
click at [186, 20] on span "Start Calls" at bounding box center [182, 20] width 25 height 7
click at [412, 73] on link "View External Url" at bounding box center [418, 74] width 41 height 7
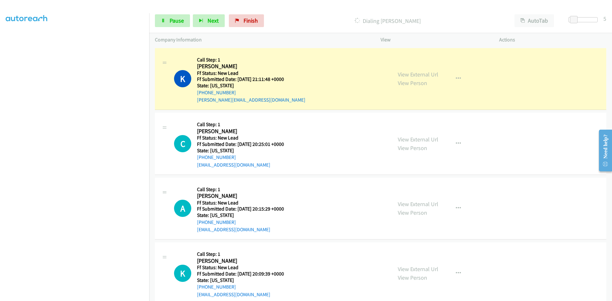
scroll to position [56, 0]
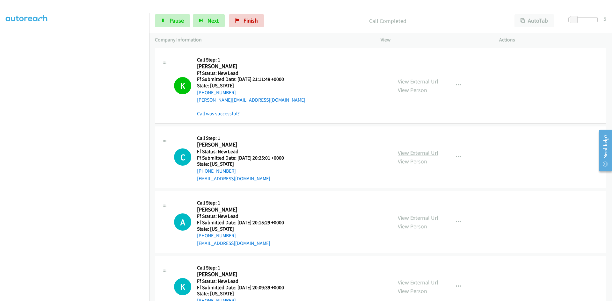
click at [399, 153] on link "View External Url" at bounding box center [418, 152] width 41 height 7
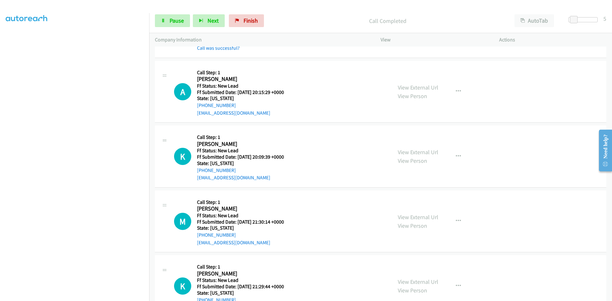
scroll to position [159, 0]
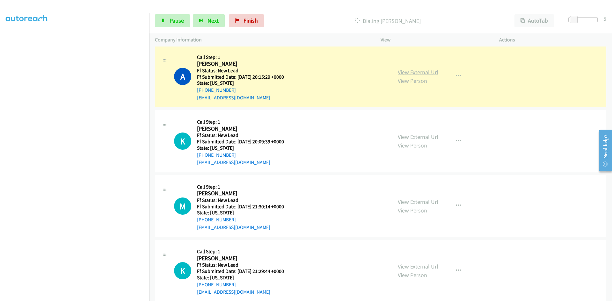
click at [429, 69] on link "View External Url" at bounding box center [418, 72] width 41 height 7
click at [412, 139] on link "View External Url" at bounding box center [418, 136] width 41 height 7
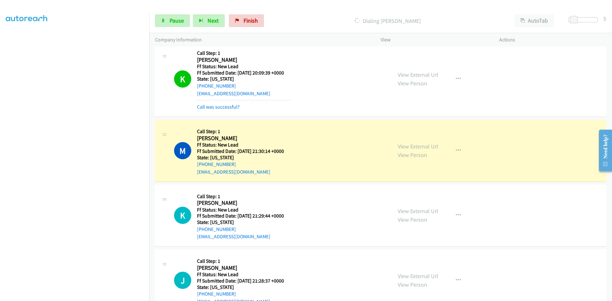
scroll to position [262, 0]
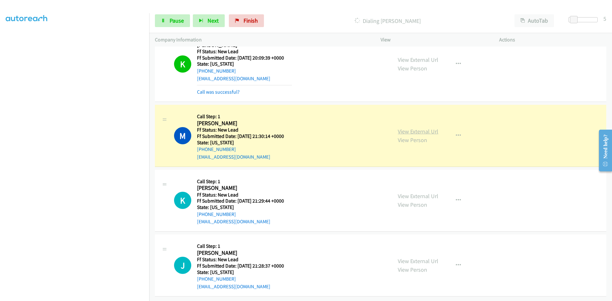
click at [399, 128] on link "View External Url" at bounding box center [418, 131] width 41 height 7
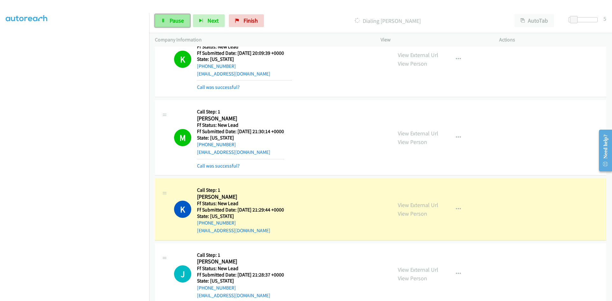
click at [162, 26] on link "Pause" at bounding box center [172, 20] width 35 height 13
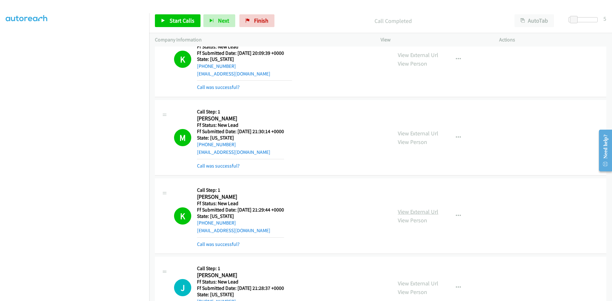
click at [432, 211] on link "View External Url" at bounding box center [418, 211] width 41 height 7
click at [168, 19] on link "Start Calls" at bounding box center [178, 20] width 46 height 13
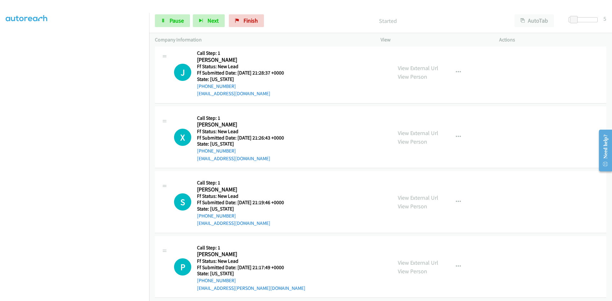
scroll to position [484, 0]
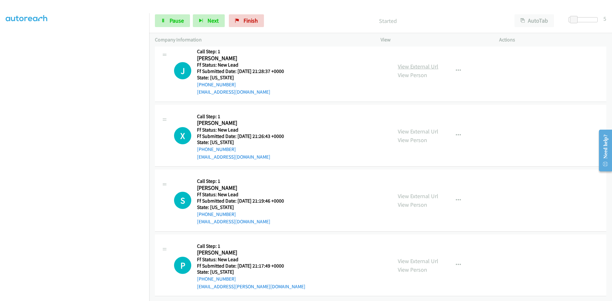
click at [431, 63] on link "View External Url" at bounding box center [418, 66] width 41 height 7
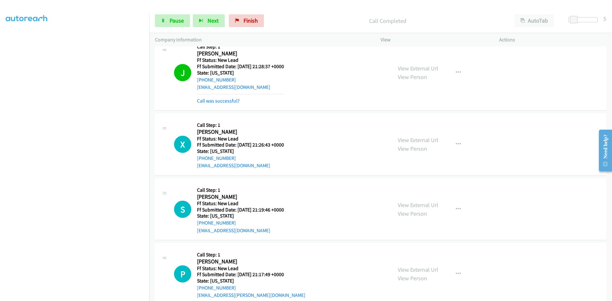
scroll to position [497, 0]
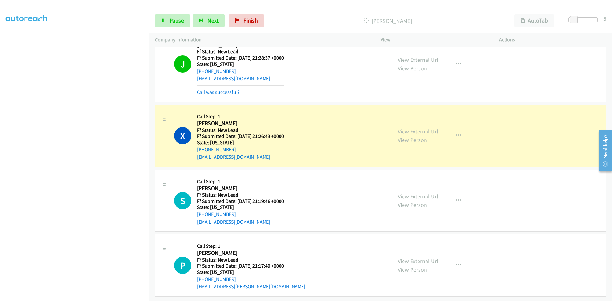
click at [419, 128] on link "View External Url" at bounding box center [418, 131] width 41 height 7
click at [176, 19] on span "Pause" at bounding box center [177, 20] width 14 height 7
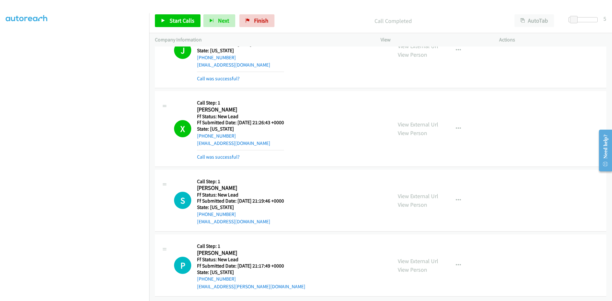
scroll to position [511, 0]
click at [171, 19] on span "Start Calls" at bounding box center [182, 20] width 25 height 7
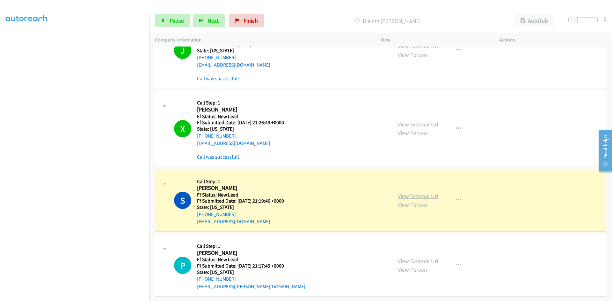
click at [409, 193] on link "View External Url" at bounding box center [418, 196] width 41 height 7
click at [173, 21] on span "Pause" at bounding box center [177, 20] width 14 height 7
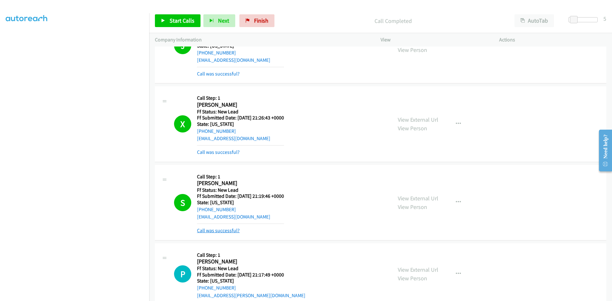
click at [220, 231] on link "Call was successful?" at bounding box center [218, 231] width 43 height 6
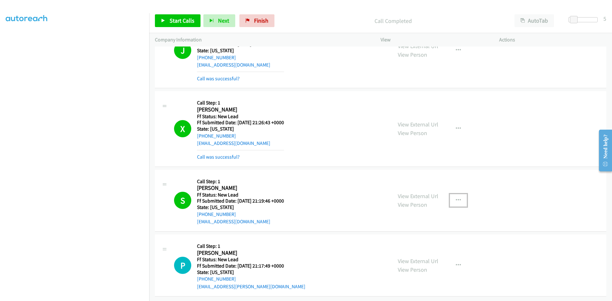
click at [456, 198] on icon "button" at bounding box center [458, 200] width 5 height 5
click at [417, 249] on link "Add to do not call list" at bounding box center [424, 255] width 85 height 13
click at [181, 20] on span "Start Calls" at bounding box center [182, 20] width 25 height 7
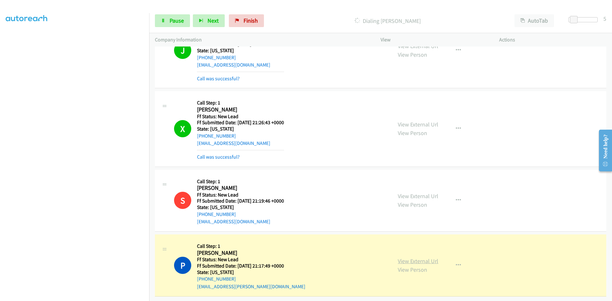
click at [412, 258] on link "View External Url" at bounding box center [418, 261] width 41 height 7
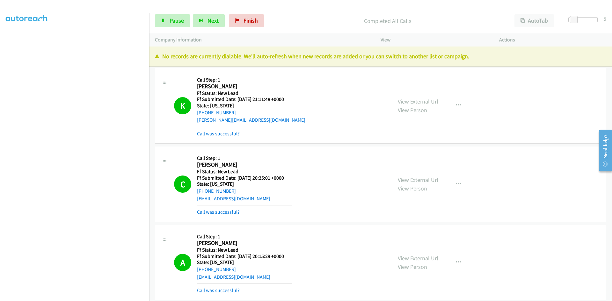
scroll to position [0, 0]
drag, startPoint x: 241, startPoint y: 22, endPoint x: 330, endPoint y: 35, distance: 90.2
click at [241, 22] on link "Finish" at bounding box center [246, 20] width 35 height 13
